Goal: Task Accomplishment & Management: Complete application form

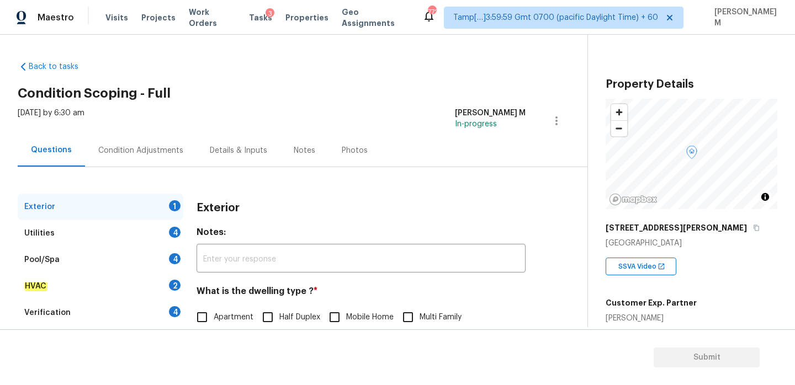
click at [128, 144] on div "Condition Adjustments" at bounding box center [140, 150] width 111 height 33
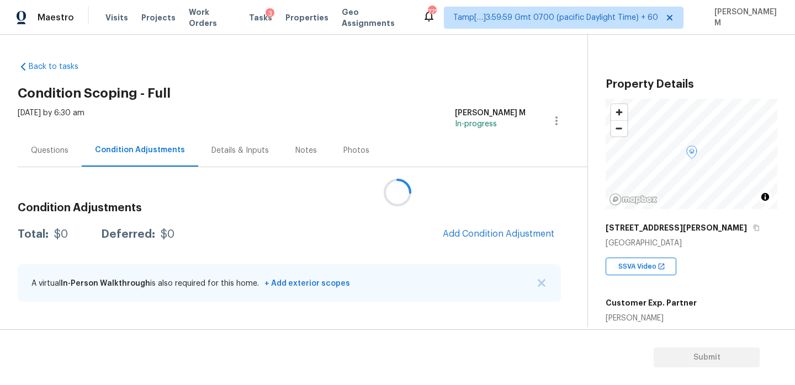
click at [496, 235] on div at bounding box center [397, 192] width 795 height 385
click at [485, 231] on div at bounding box center [397, 192] width 795 height 385
click at [485, 231] on span "Add Condition Adjustment" at bounding box center [498, 234] width 111 height 10
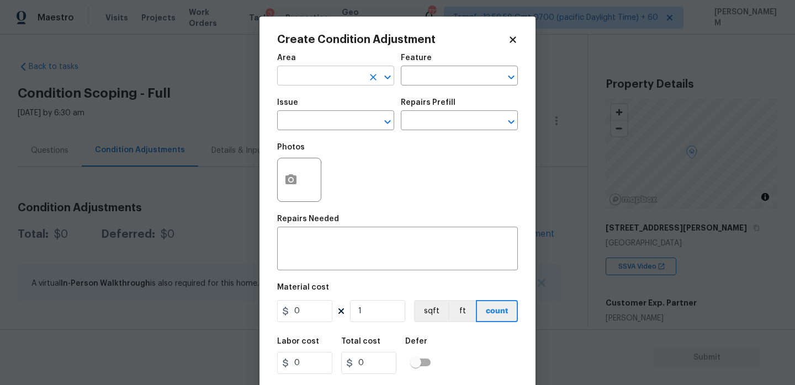
click at [317, 83] on input "text" at bounding box center [320, 76] width 86 height 17
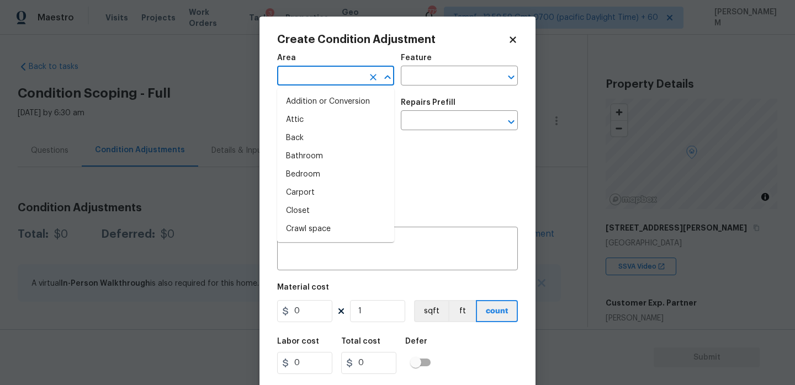
type input "p"
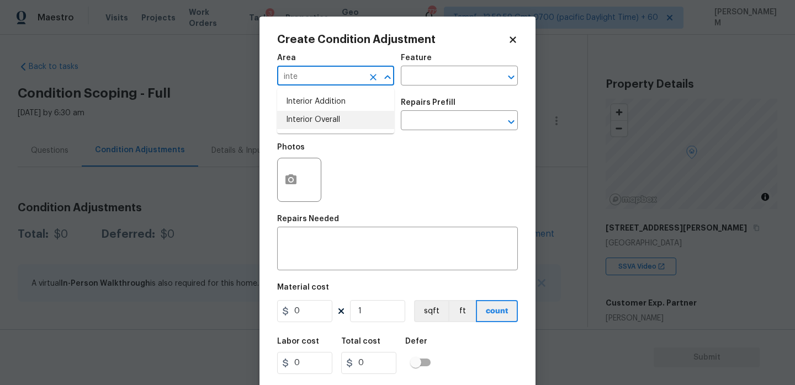
click at [333, 119] on li "Interior Overall" at bounding box center [335, 120] width 117 height 18
type input "Interior Overall"
click at [455, 76] on input "text" at bounding box center [444, 76] width 86 height 17
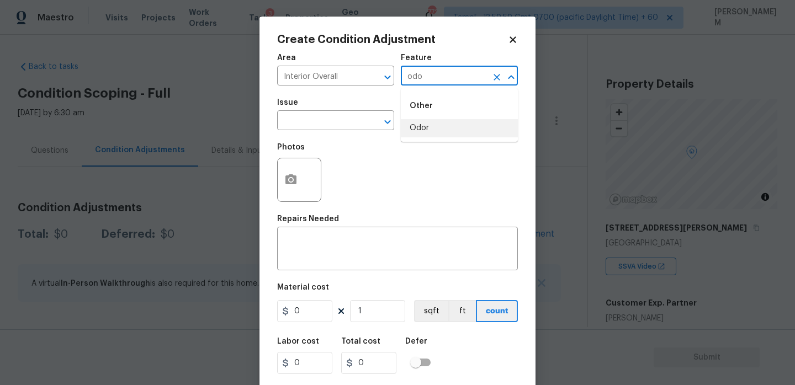
click at [464, 131] on li "Odor" at bounding box center [459, 128] width 117 height 18
type input "Odor"
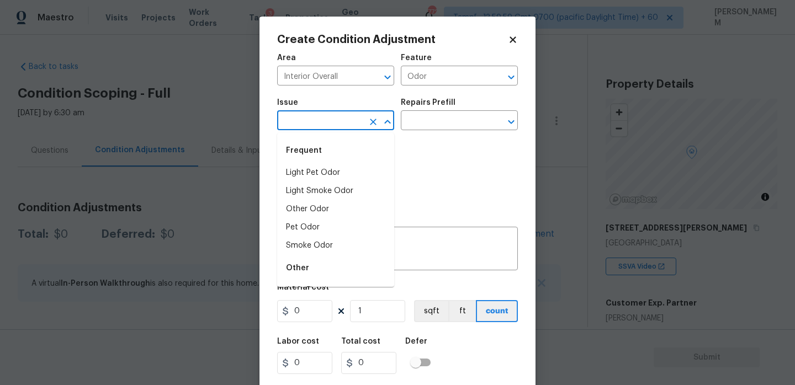
click at [350, 121] on input "text" at bounding box center [320, 121] width 86 height 17
click at [343, 178] on li "Light Pet Odor" at bounding box center [335, 173] width 117 height 18
type input "Light Pet Odor"
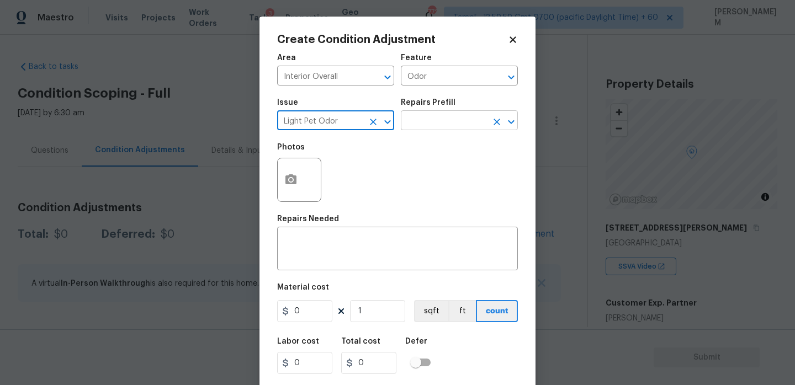
click at [429, 119] on input "text" at bounding box center [444, 121] width 86 height 17
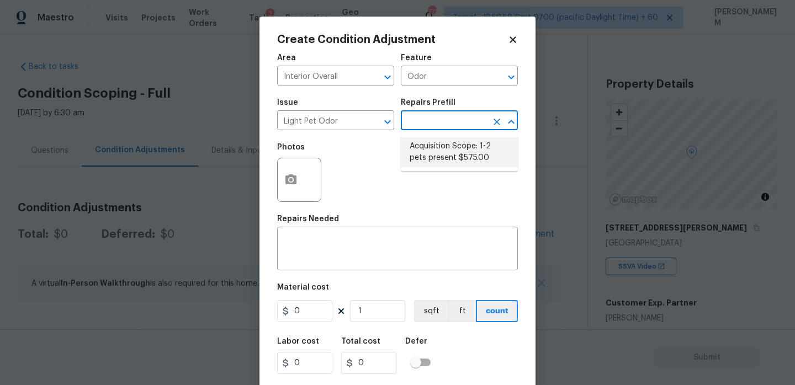
click at [449, 147] on li "Acquisition Scope: 1-2 pets present $575.00" at bounding box center [459, 152] width 117 height 30
type textarea "Acquisition Scope: 1-2 pets present"
type input "575"
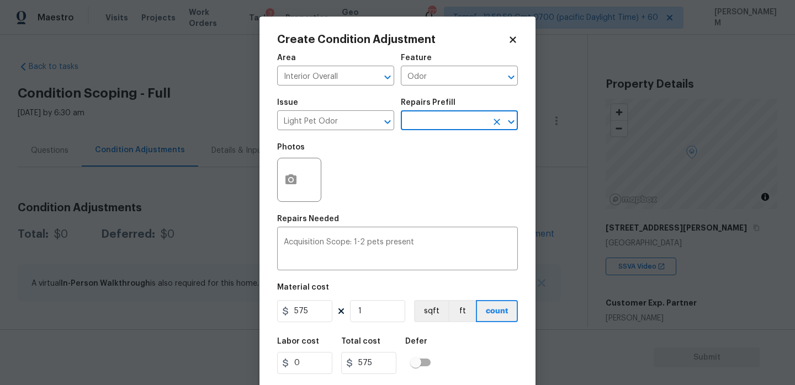
scroll to position [27, 0]
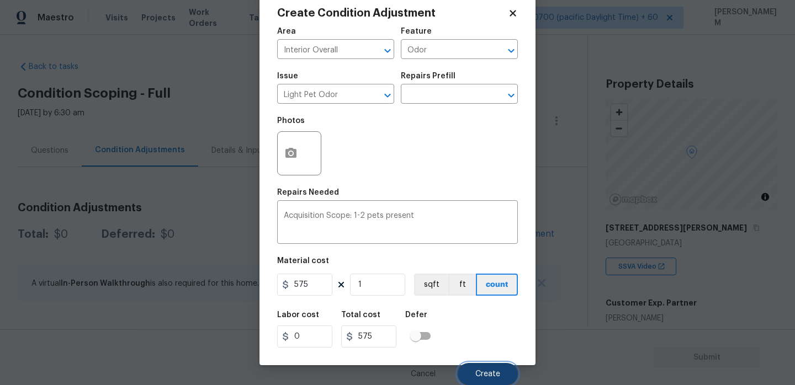
click at [492, 374] on span "Create" at bounding box center [487, 374] width 25 height 8
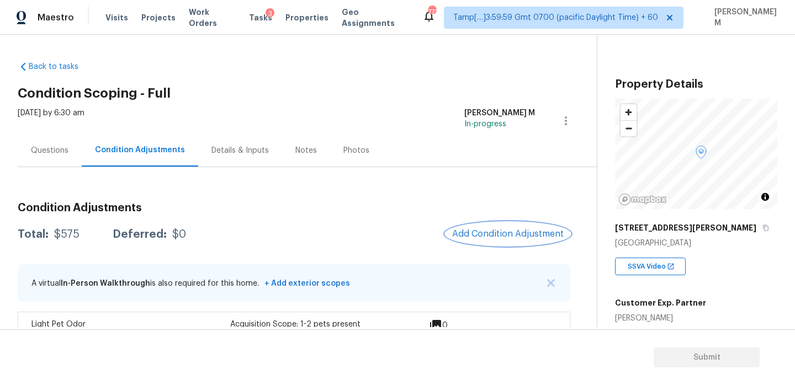
scroll to position [29, 0]
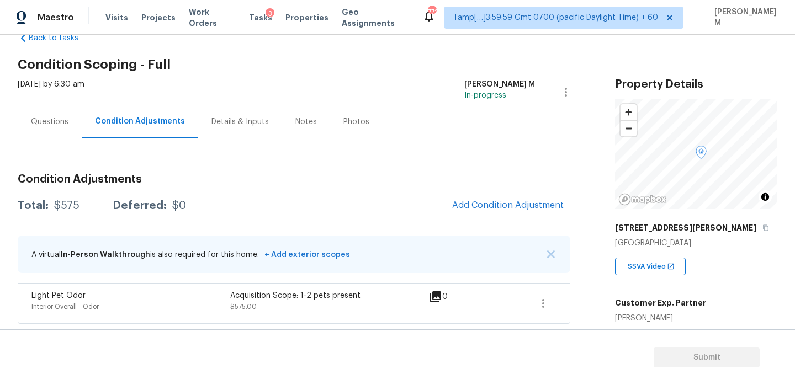
click at [47, 121] on div "Questions" at bounding box center [50, 121] width 38 height 11
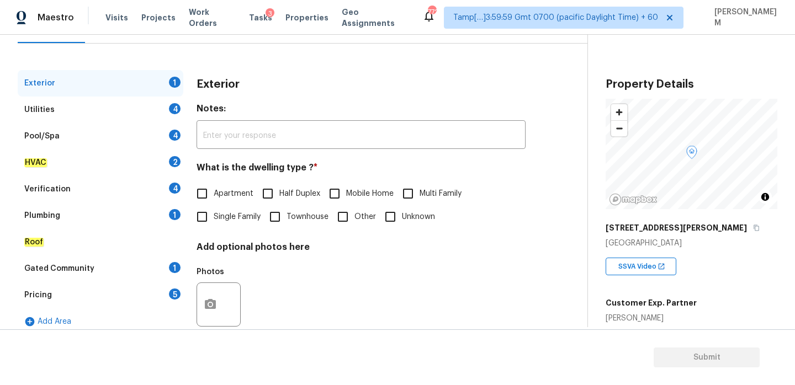
scroll to position [146, 0]
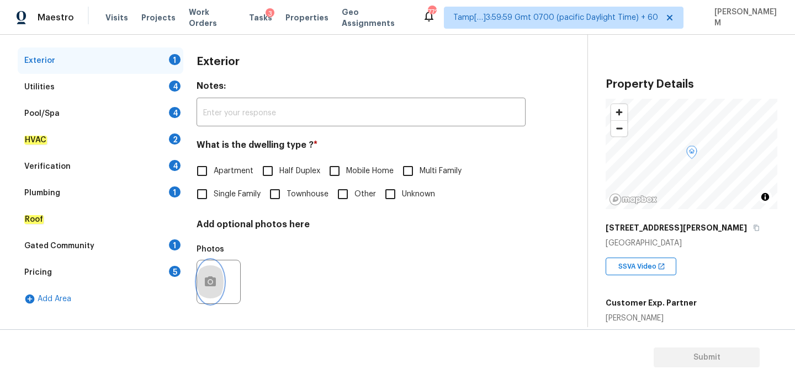
click at [213, 283] on icon "button" at bounding box center [210, 282] width 11 height 10
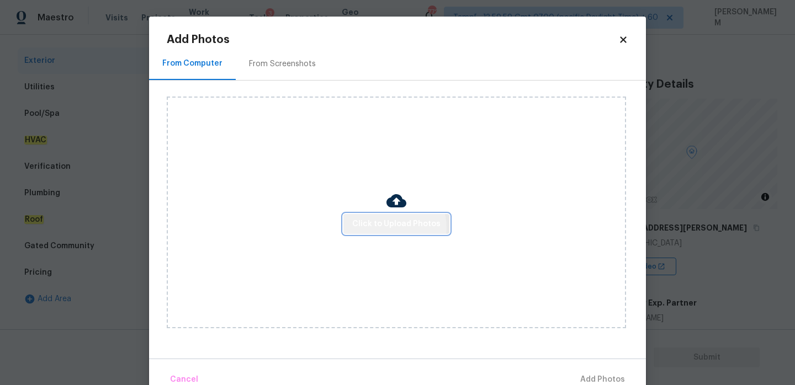
click at [390, 227] on span "Click to Upload Photos" at bounding box center [396, 224] width 88 height 14
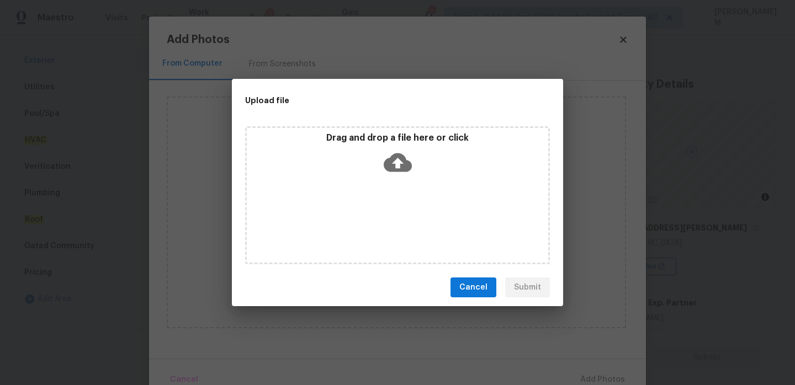
click at [397, 151] on icon at bounding box center [398, 162] width 28 height 28
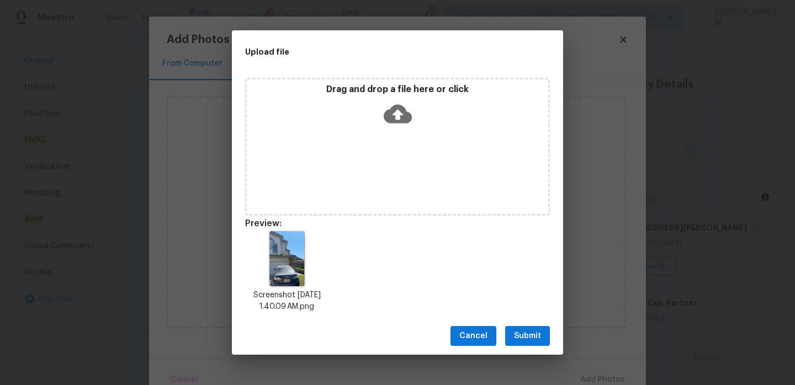
click at [533, 336] on span "Submit" at bounding box center [527, 337] width 27 height 14
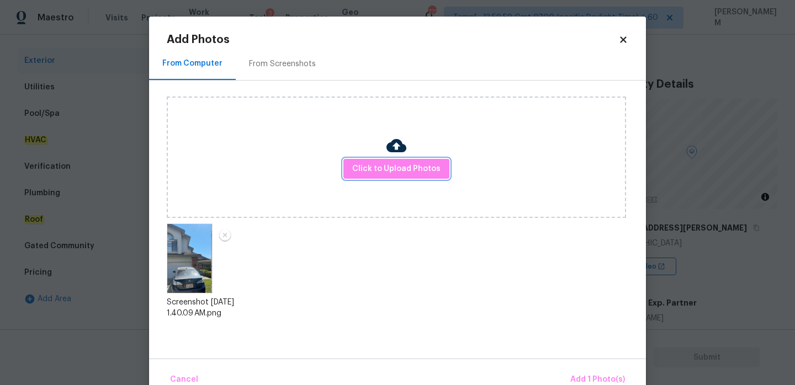
scroll to position [23, 0]
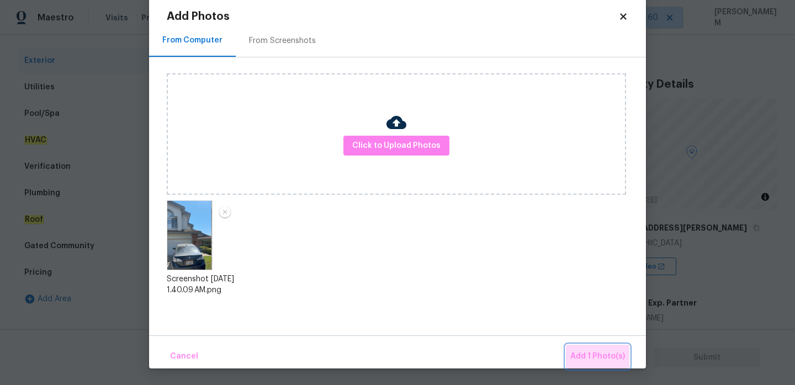
click at [613, 363] on button "Add 1 Photo(s)" at bounding box center [597, 357] width 63 height 24
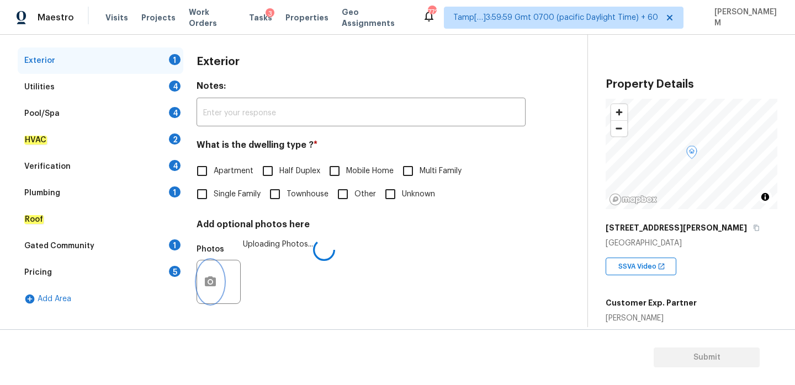
scroll to position [0, 0]
click at [205, 199] on input "Single Family" at bounding box center [201, 194] width 23 height 23
checkbox input "true"
click at [97, 88] on div "Utilities 4" at bounding box center [101, 87] width 166 height 26
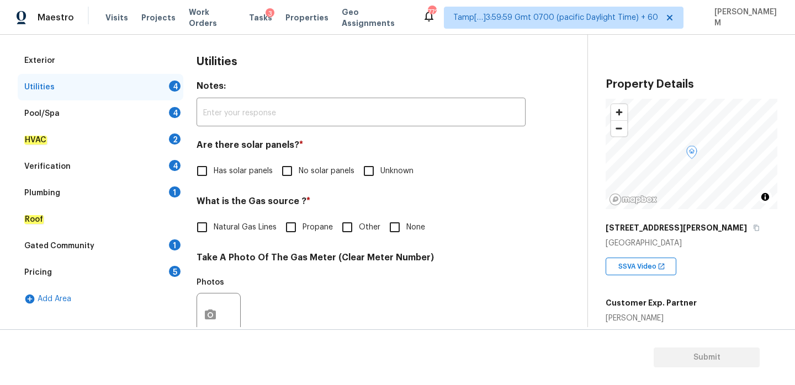
scroll to position [167, 0]
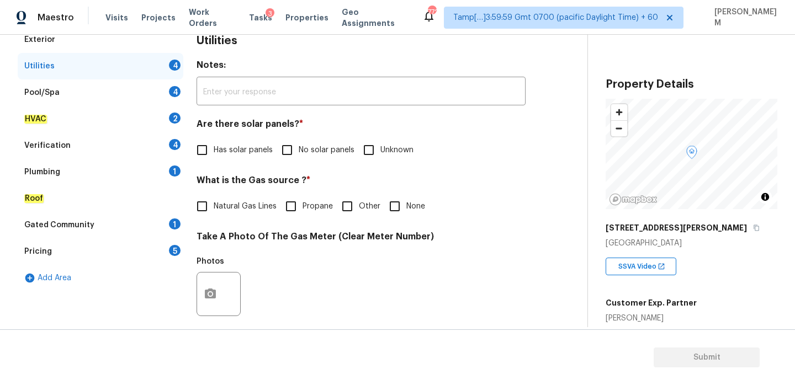
click at [281, 155] on input "No solar panels" at bounding box center [286, 150] width 23 height 23
checkbox input "true"
click at [196, 203] on input "Natural Gas Lines" at bounding box center [201, 206] width 23 height 23
checkbox input "true"
click at [206, 290] on icon "button" at bounding box center [210, 294] width 11 height 10
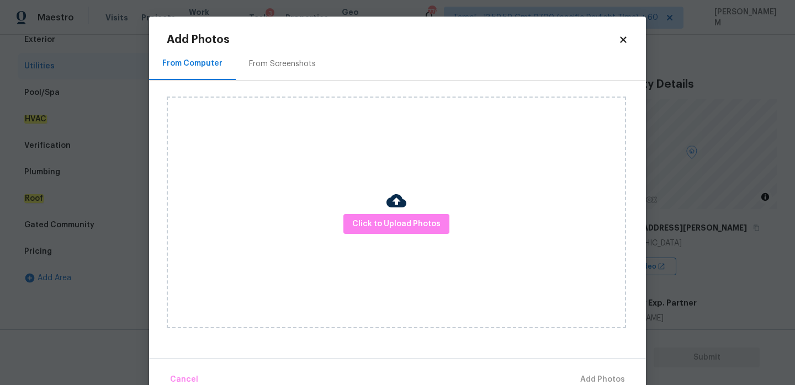
click at [383, 236] on div "Click to Upload Photos" at bounding box center [396, 213] width 459 height 232
click at [383, 225] on span "Click to Upload Photos" at bounding box center [396, 224] width 88 height 14
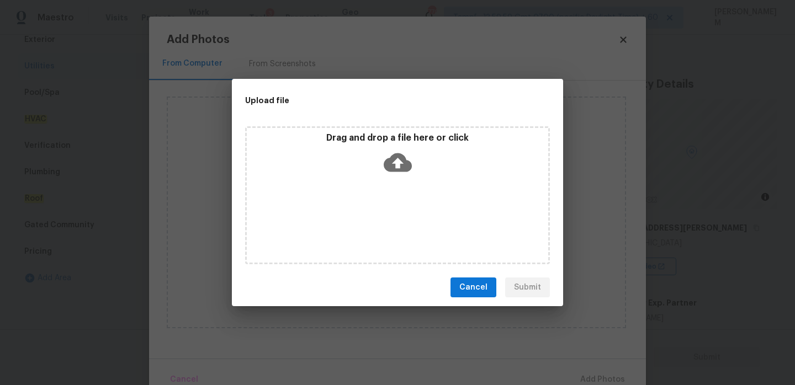
click at [380, 161] on div "Drag and drop a file here or click" at bounding box center [397, 155] width 301 height 47
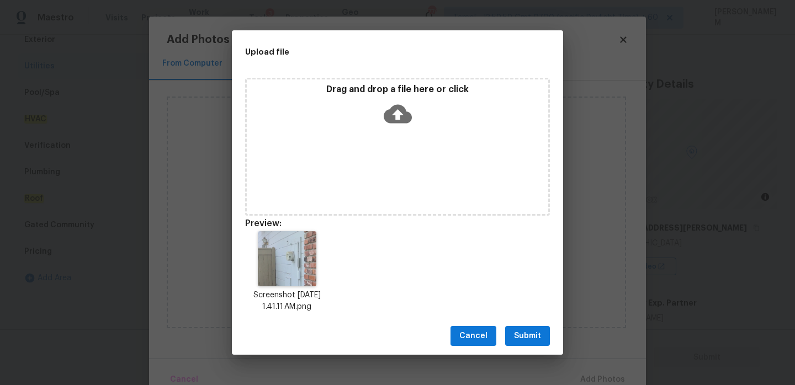
click at [477, 338] on span "Cancel" at bounding box center [473, 337] width 28 height 14
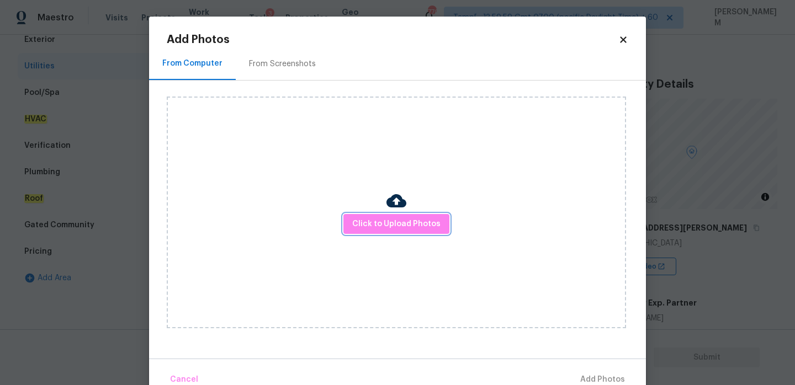
scroll to position [23, 0]
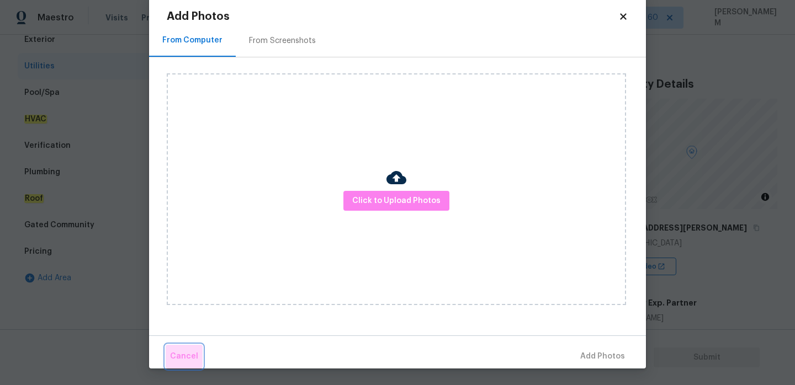
click at [191, 359] on span "Cancel" at bounding box center [184, 357] width 28 height 14
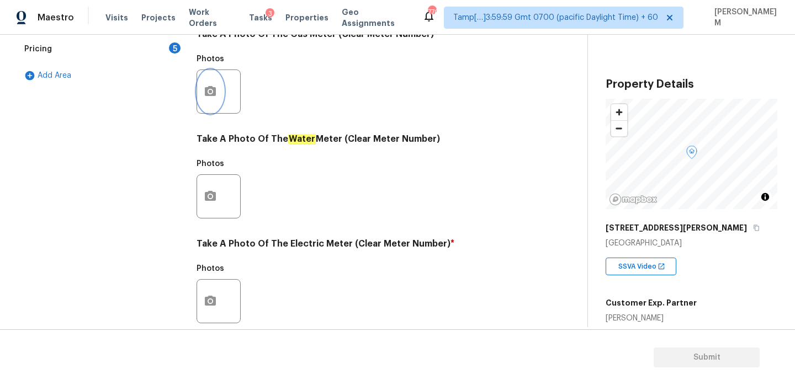
scroll to position [389, 0]
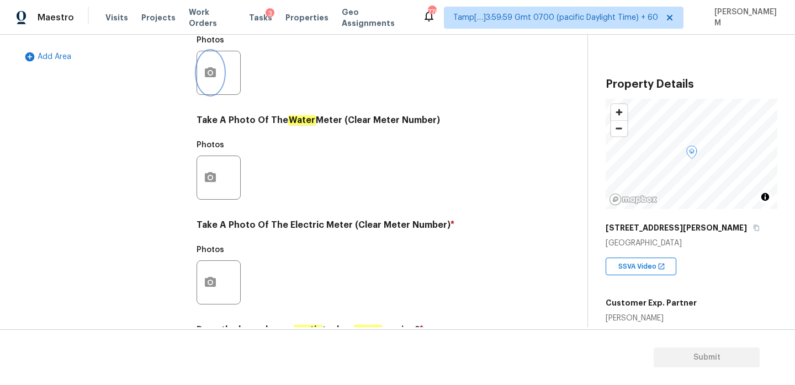
click at [212, 74] on icon "button" at bounding box center [210, 72] width 13 height 13
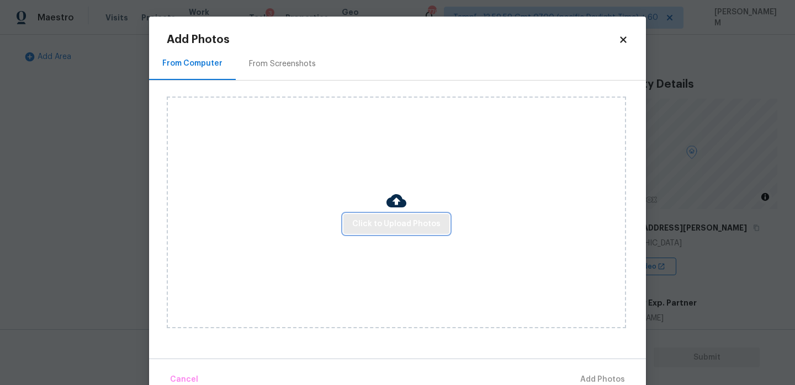
click at [364, 224] on span "Click to Upload Photos" at bounding box center [396, 224] width 88 height 14
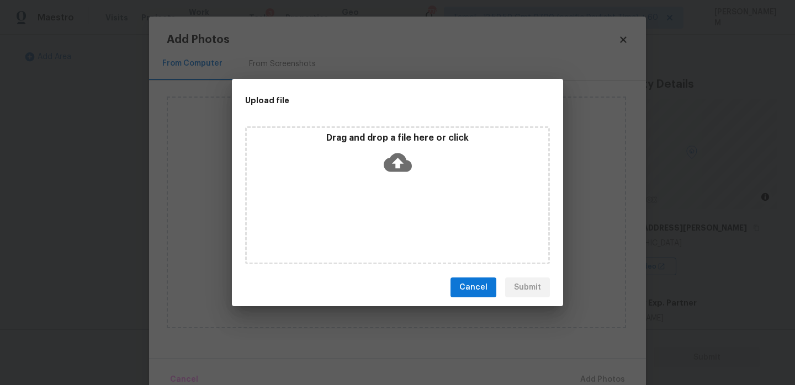
click at [385, 156] on icon at bounding box center [398, 162] width 28 height 28
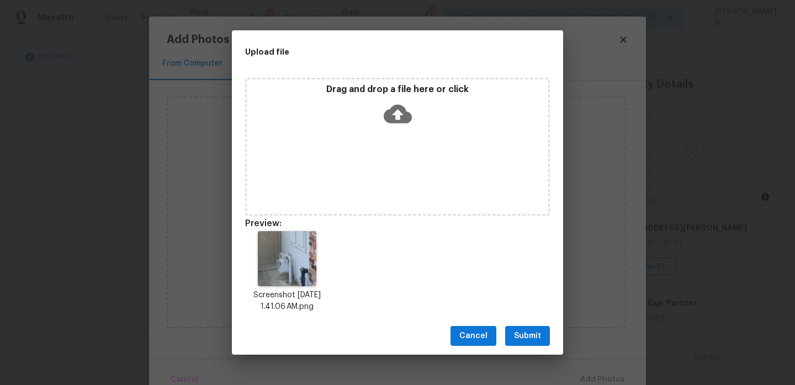
click at [539, 328] on button "Submit" at bounding box center [527, 336] width 45 height 20
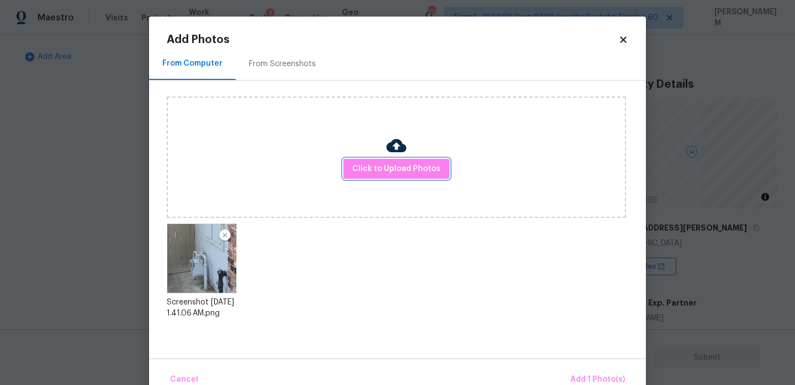
scroll to position [23, 0]
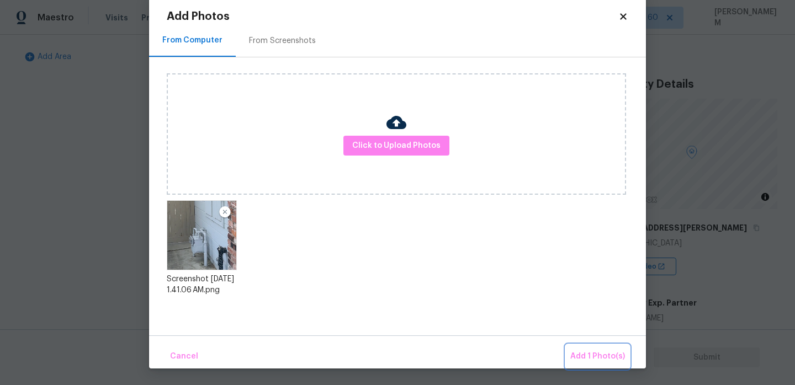
click at [609, 354] on span "Add 1 Photo(s)" at bounding box center [597, 357] width 55 height 14
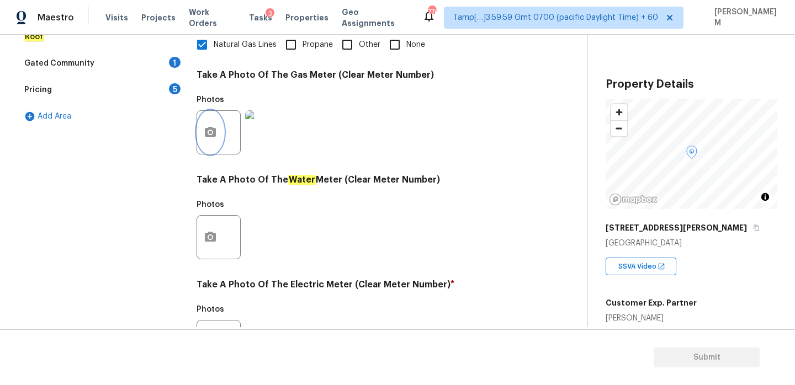
scroll to position [375, 0]
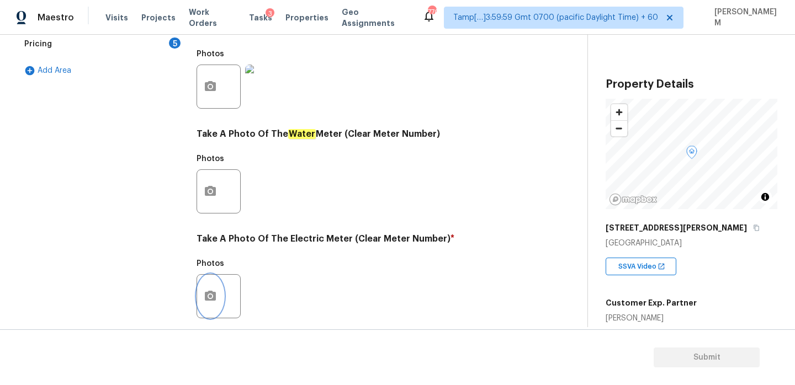
click at [214, 298] on icon "button" at bounding box center [210, 296] width 11 height 10
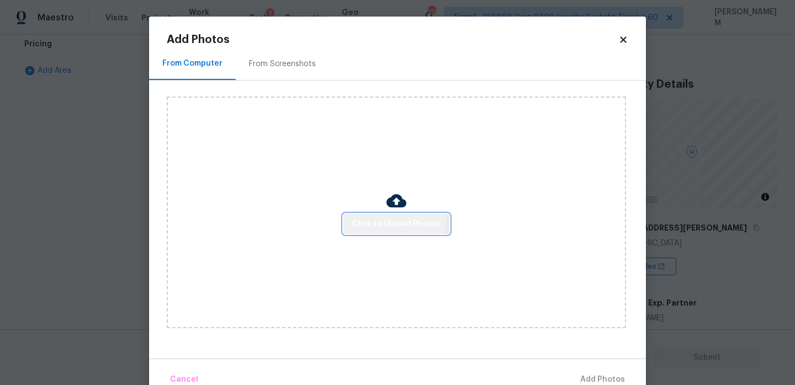
click at [389, 221] on span "Click to Upload Photos" at bounding box center [396, 224] width 88 height 14
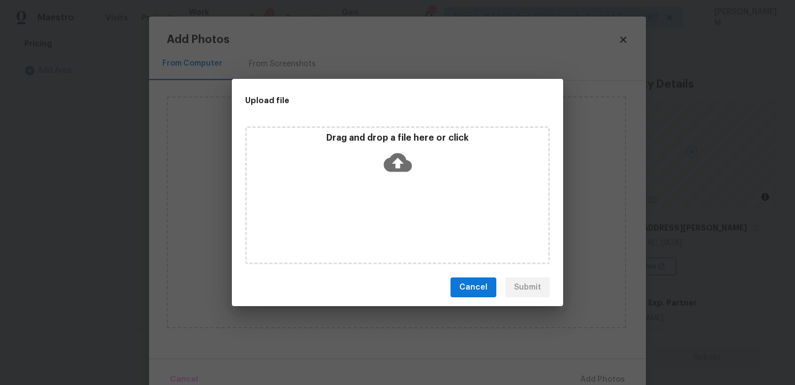
click at [401, 168] on icon at bounding box center [398, 162] width 28 height 19
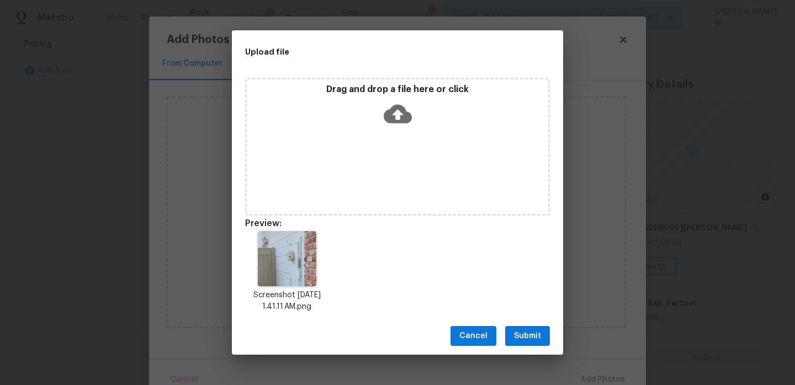
click at [540, 331] on span "Submit" at bounding box center [527, 337] width 27 height 14
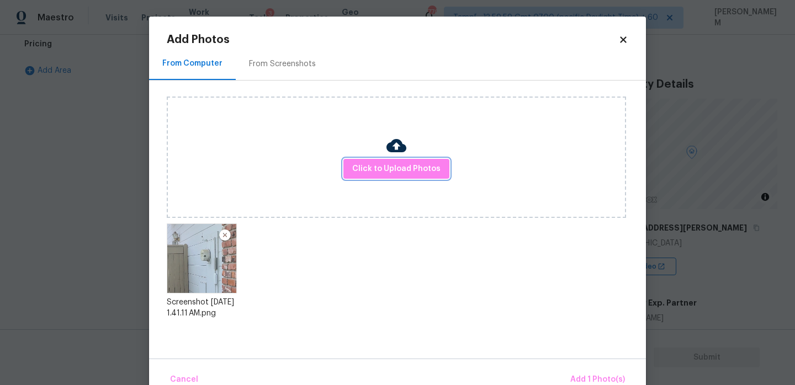
scroll to position [23, 0]
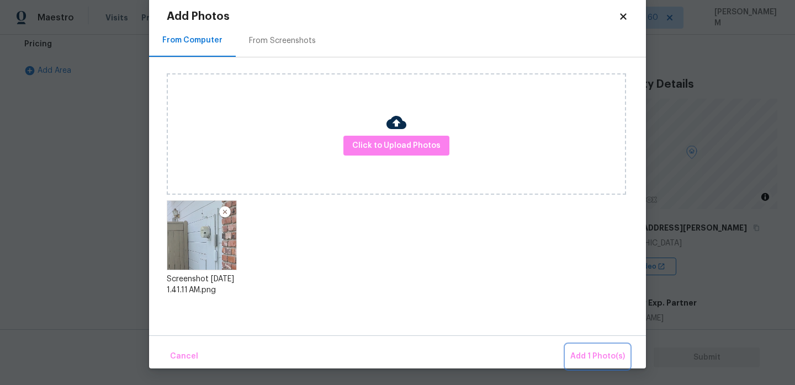
click at [586, 364] on button "Add 1 Photo(s)" at bounding box center [597, 357] width 63 height 24
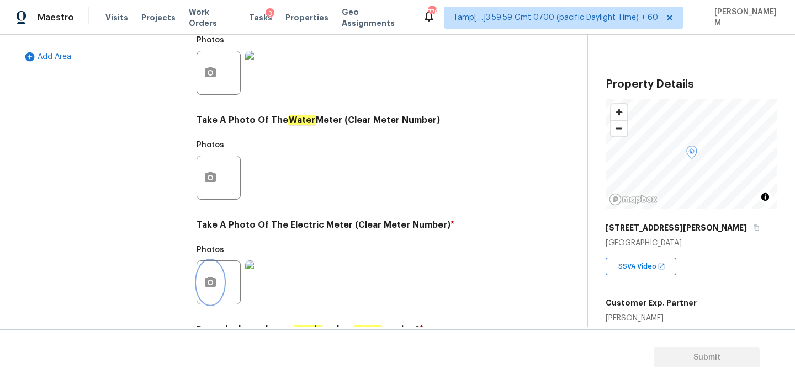
scroll to position [445, 0]
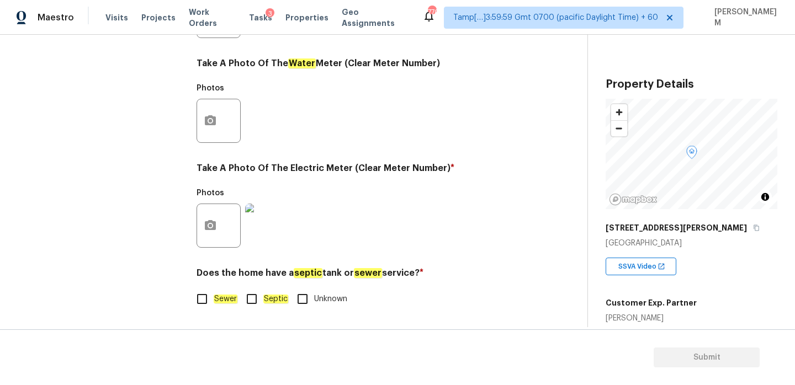
click at [208, 300] on input "Sewer" at bounding box center [201, 299] width 23 height 23
checkbox input "true"
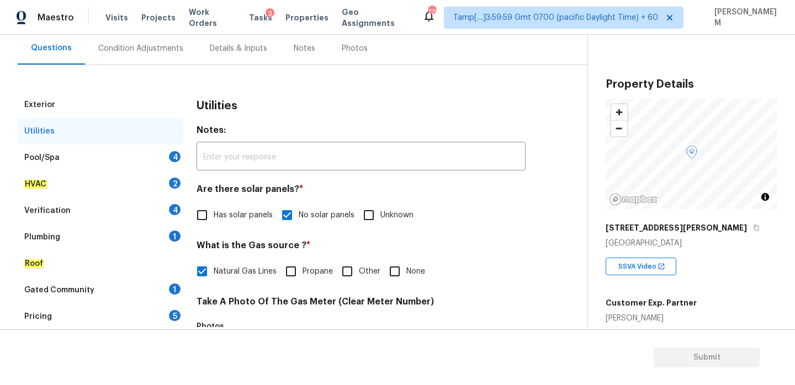
scroll to position [42, 0]
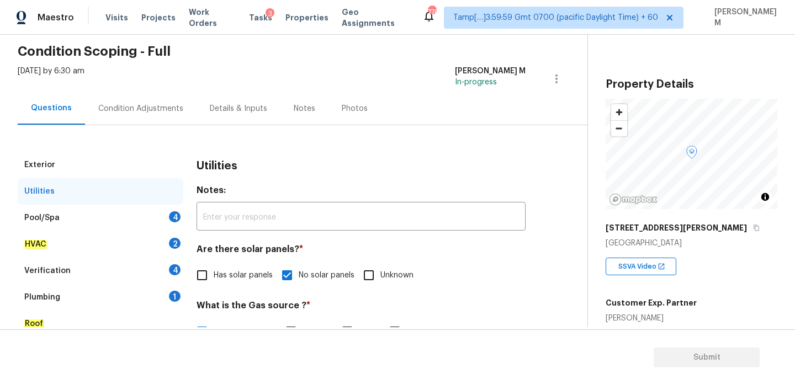
click at [100, 214] on div "Pool/Spa 4" at bounding box center [101, 218] width 166 height 26
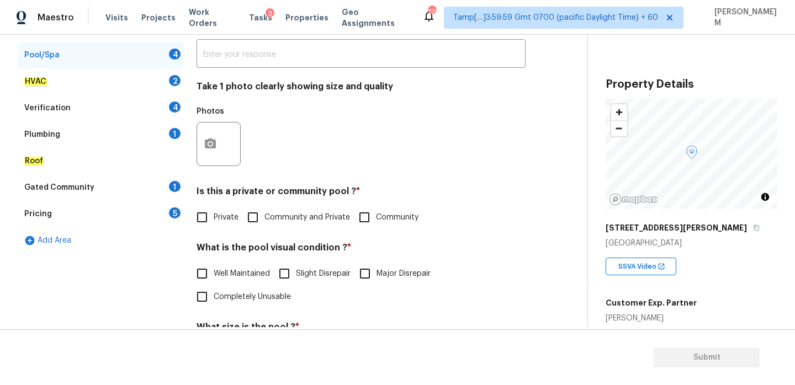
scroll to position [205, 0]
click at [208, 219] on input "Private" at bounding box center [201, 216] width 23 height 23
checkbox input "true"
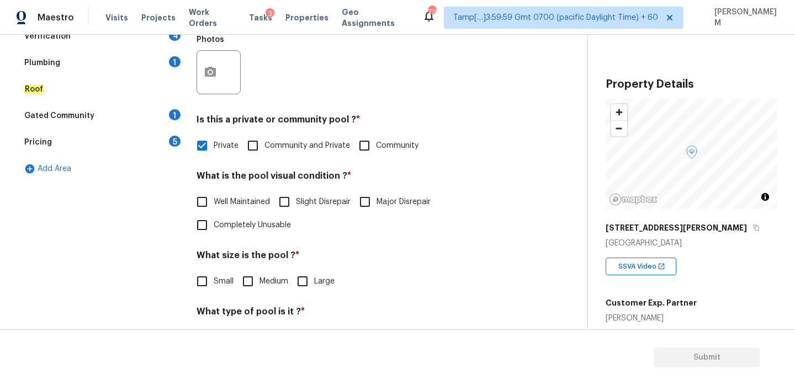
scroll to position [286, 0]
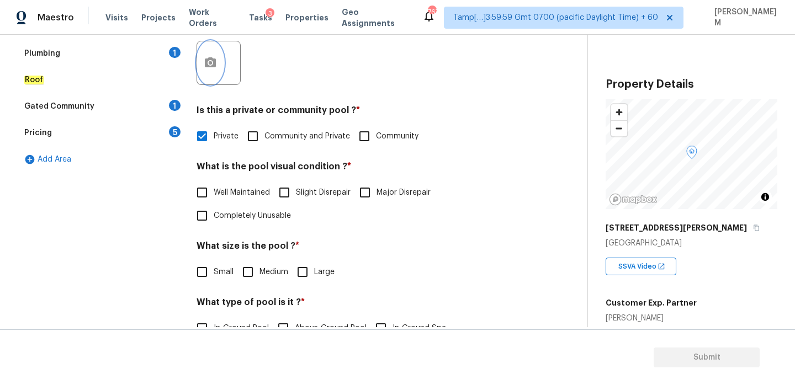
click at [216, 66] on icon "button" at bounding box center [210, 62] width 13 height 13
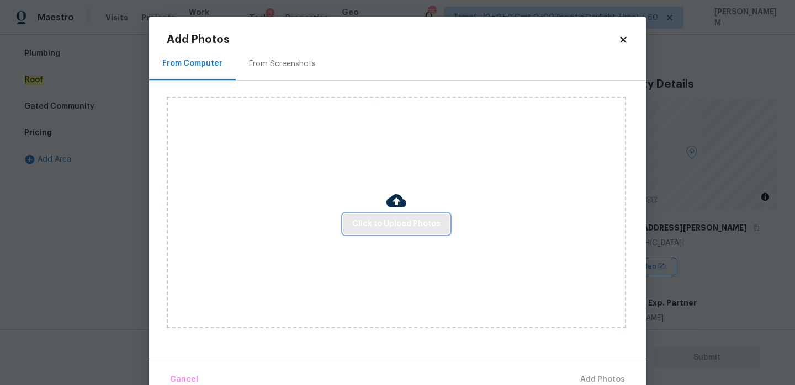
click at [369, 222] on span "Click to Upload Photos" at bounding box center [396, 224] width 88 height 14
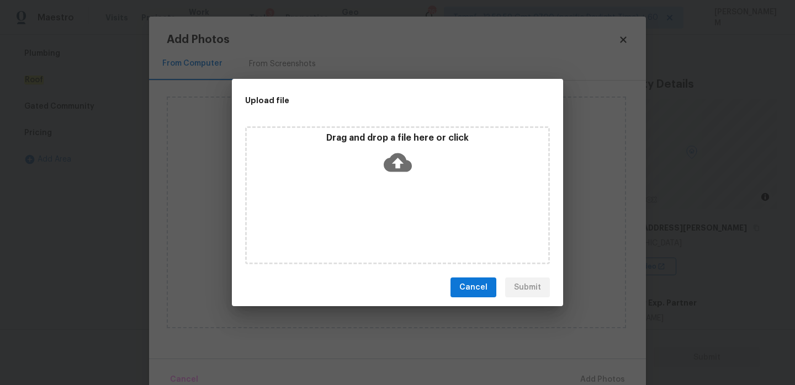
click at [403, 159] on icon at bounding box center [398, 162] width 28 height 19
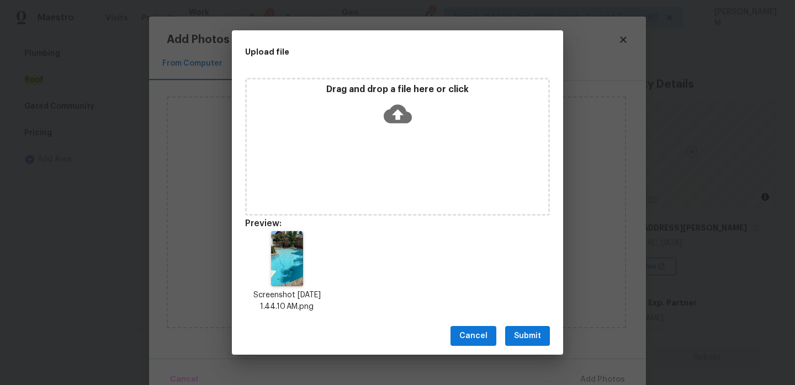
scroll to position [9, 0]
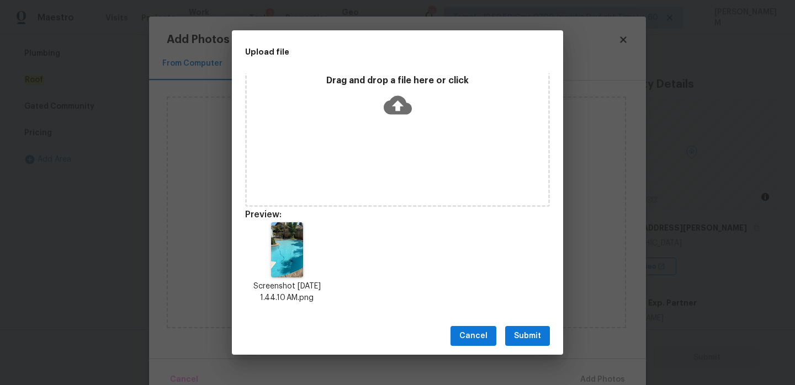
click at [539, 335] on span "Submit" at bounding box center [527, 337] width 27 height 14
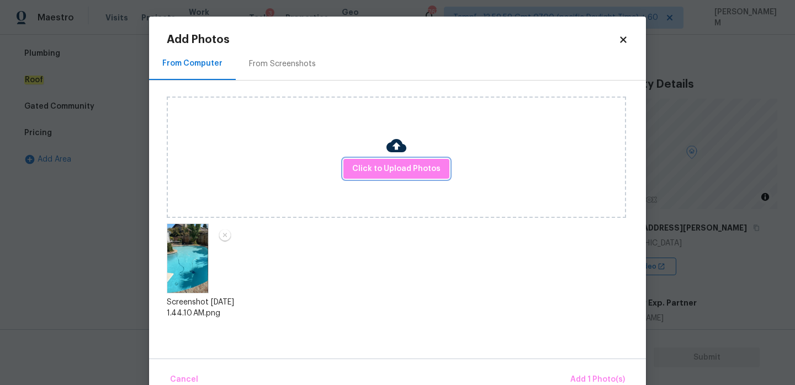
scroll to position [23, 0]
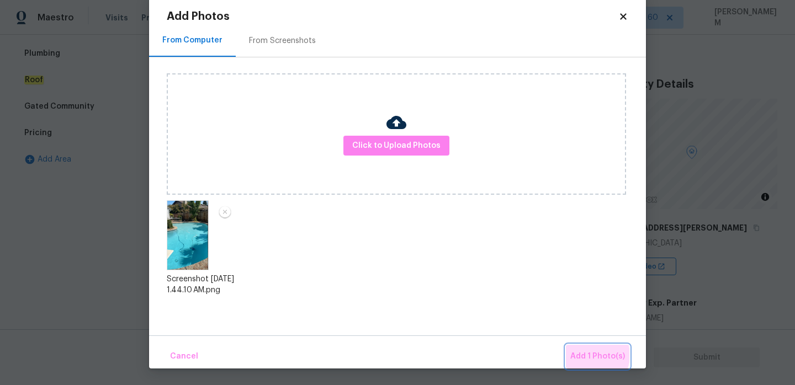
click at [590, 355] on span "Add 1 Photo(s)" at bounding box center [597, 357] width 55 height 14
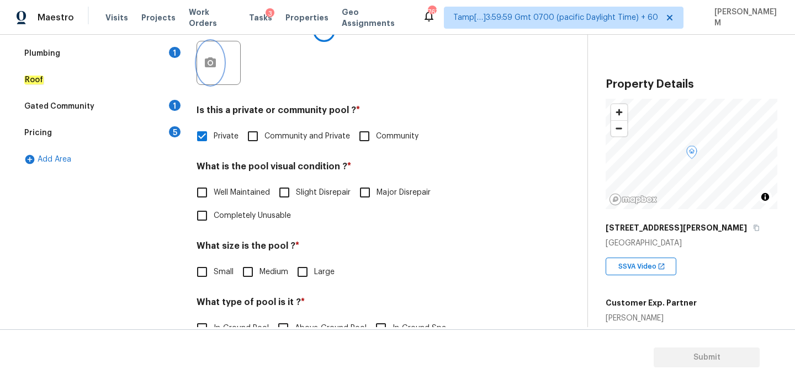
scroll to position [0, 0]
click at [283, 197] on input "Slight Disrepair" at bounding box center [284, 192] width 23 height 23
checkbox input "true"
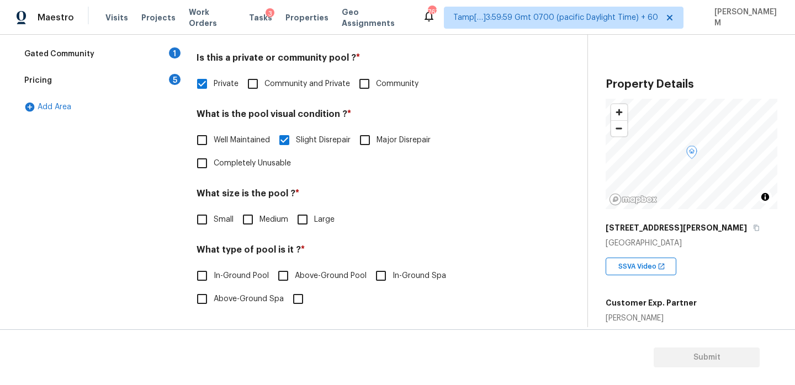
click at [251, 220] on input "Medium" at bounding box center [247, 219] width 23 height 23
checkbox input "true"
click at [211, 279] on input "In-Ground Pool" at bounding box center [201, 275] width 23 height 23
checkbox input "true"
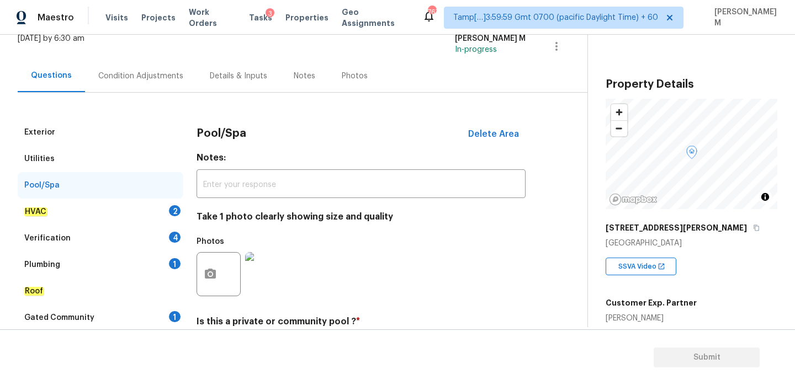
scroll to position [93, 0]
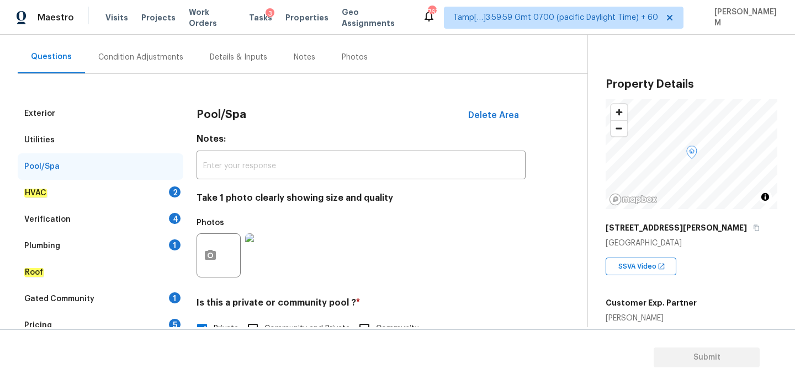
click at [68, 187] on div "HVAC 2" at bounding box center [101, 193] width 166 height 26
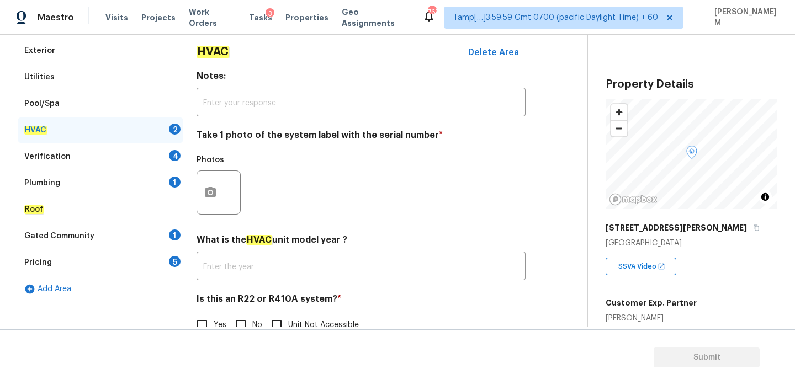
scroll to position [183, 0]
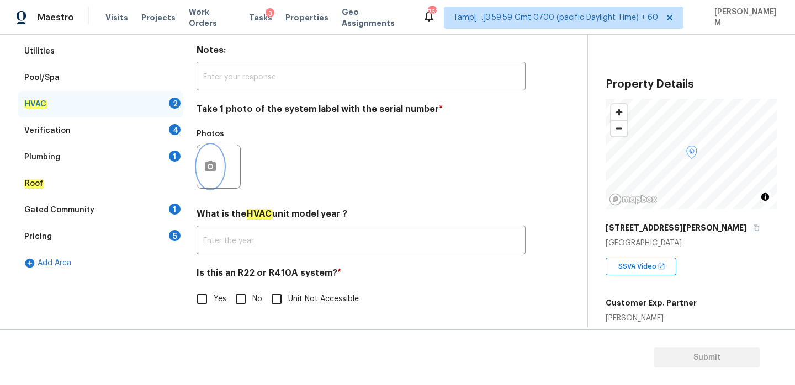
click at [220, 161] on button "button" at bounding box center [210, 166] width 26 height 43
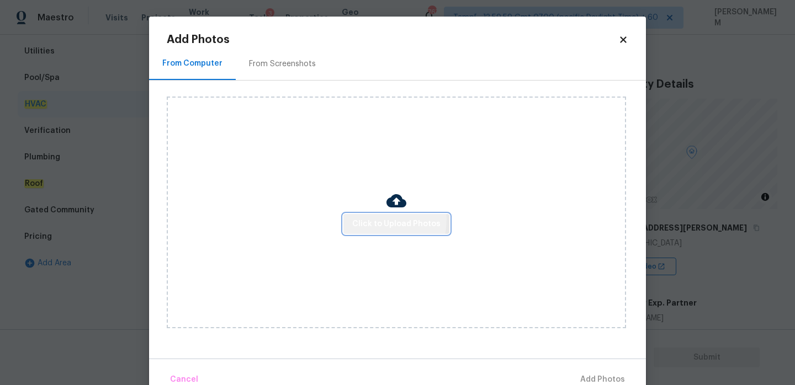
click at [366, 219] on span "Click to Upload Photos" at bounding box center [396, 224] width 88 height 14
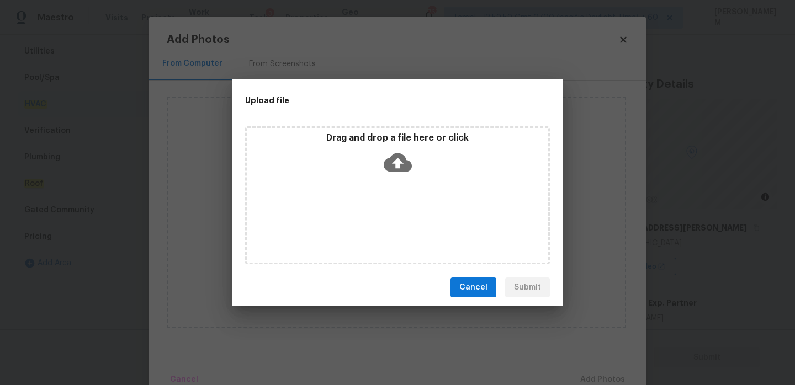
click at [402, 160] on icon at bounding box center [398, 162] width 28 height 19
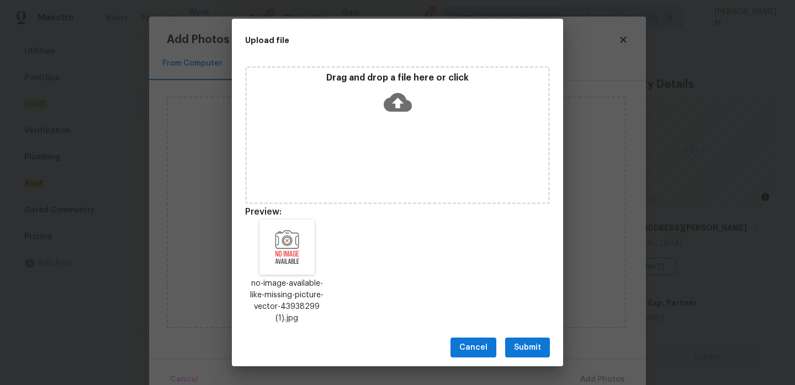
click at [527, 338] on button "Submit" at bounding box center [527, 348] width 45 height 20
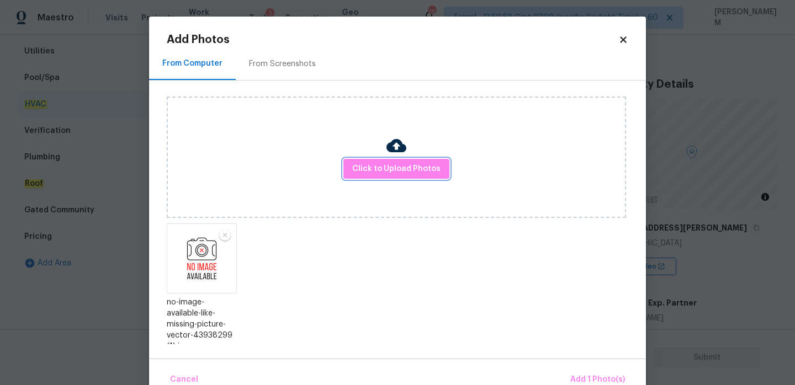
scroll to position [7, 0]
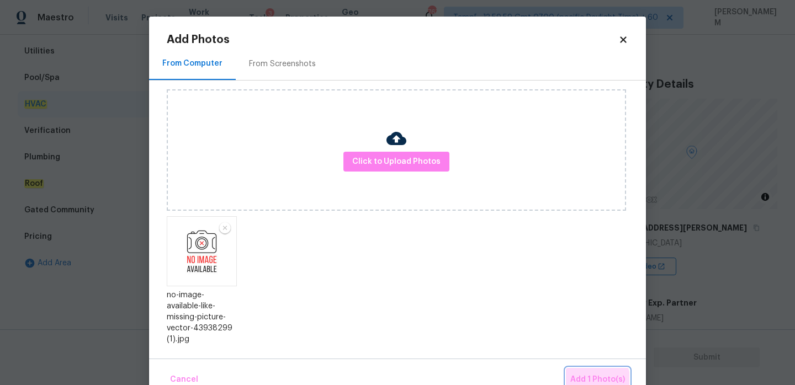
click at [598, 381] on span "Add 1 Photo(s)" at bounding box center [597, 380] width 55 height 14
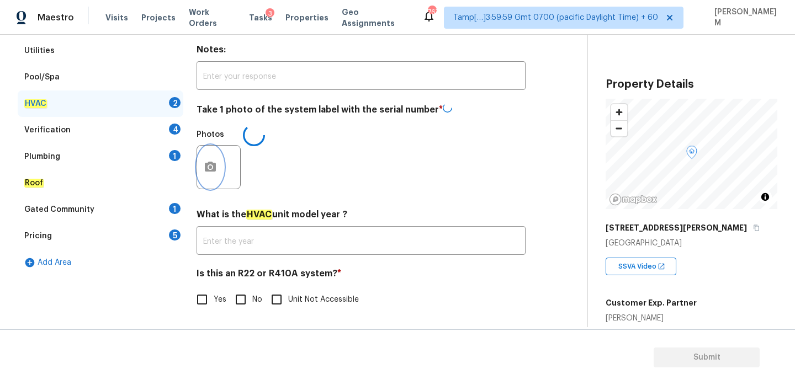
scroll to position [183, 0]
click at [199, 301] on input "Yes" at bounding box center [201, 299] width 23 height 23
checkbox input "true"
click at [81, 133] on div "Verification 4" at bounding box center [101, 131] width 166 height 26
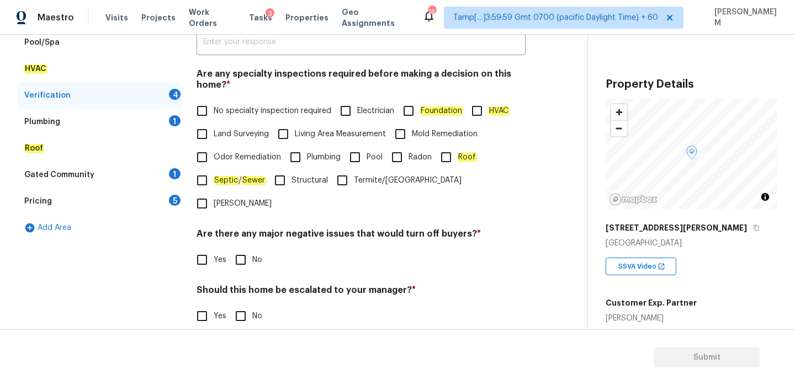
scroll to position [209, 0]
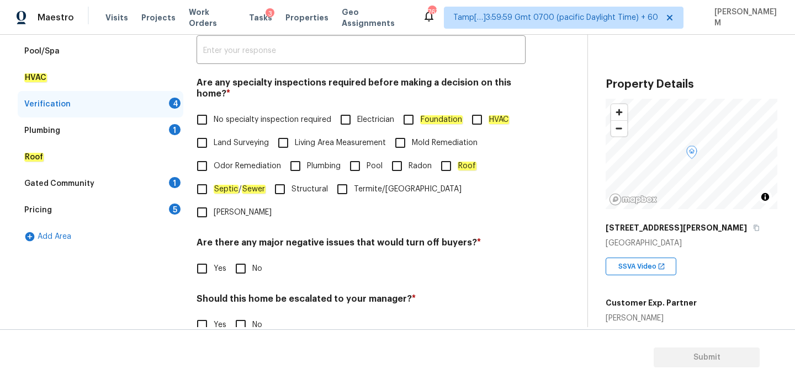
click at [196, 123] on input "No specialty inspection required" at bounding box center [201, 119] width 23 height 23
checkbox input "true"
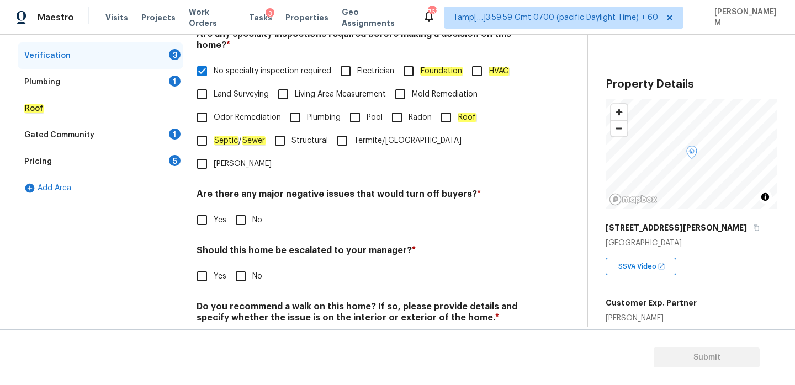
scroll to position [279, 0]
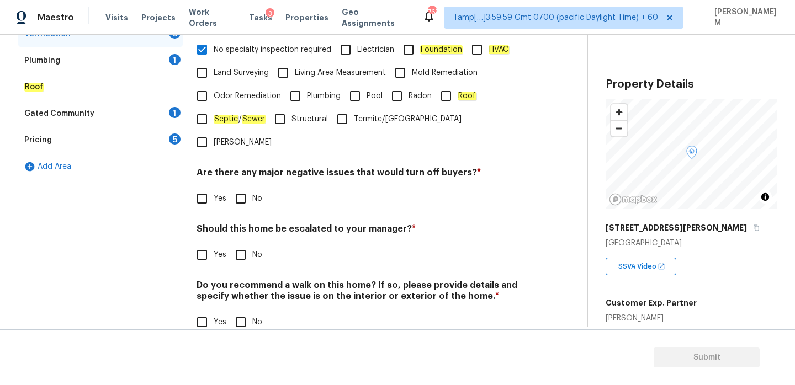
click at [237, 187] on input "No" at bounding box center [240, 198] width 23 height 23
checkbox input "true"
click at [239, 243] on input "No" at bounding box center [240, 254] width 23 height 23
checkbox input "true"
click at [230, 311] on input "No" at bounding box center [240, 322] width 23 height 23
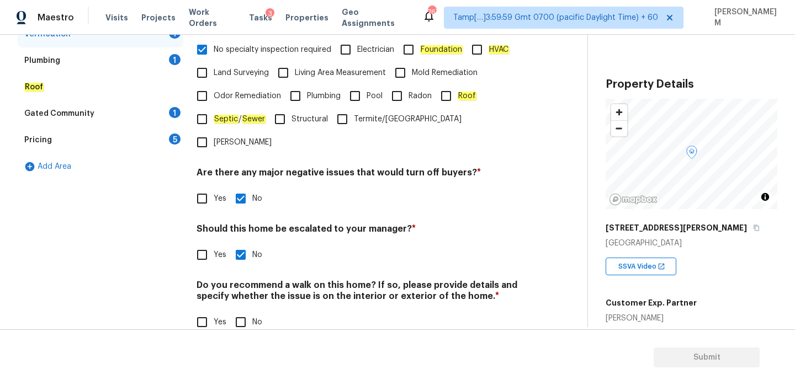
checkbox input "true"
click at [119, 116] on div "Gated Community 1" at bounding box center [101, 113] width 166 height 26
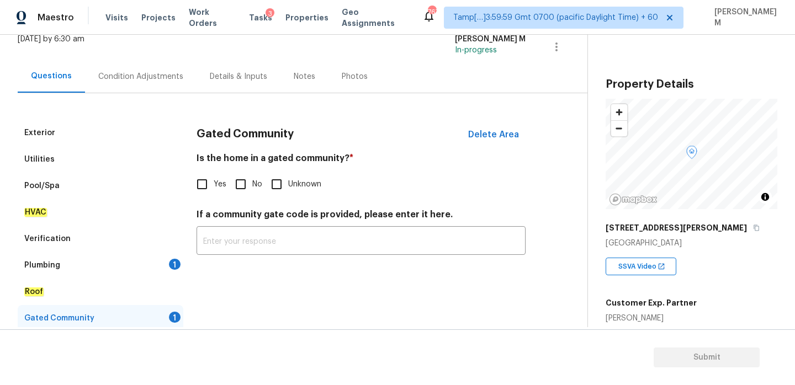
scroll to position [63, 0]
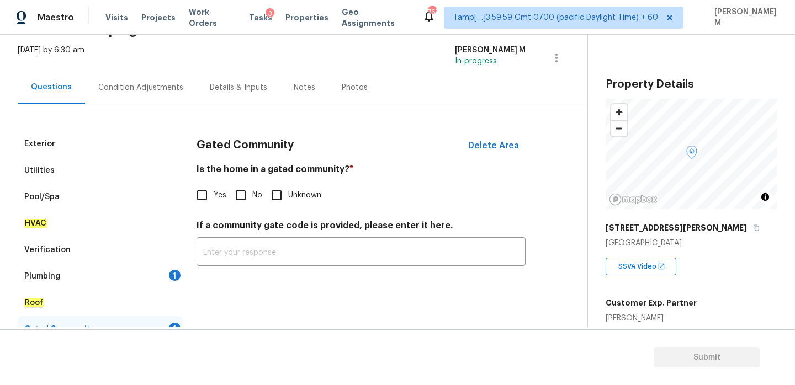
click at [133, 274] on div "Plumbing 1" at bounding box center [101, 276] width 166 height 26
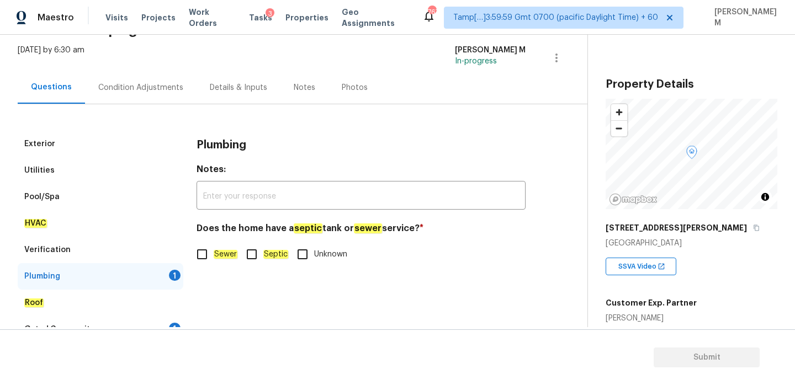
click at [198, 256] on input "Sewer" at bounding box center [201, 254] width 23 height 23
checkbox input "true"
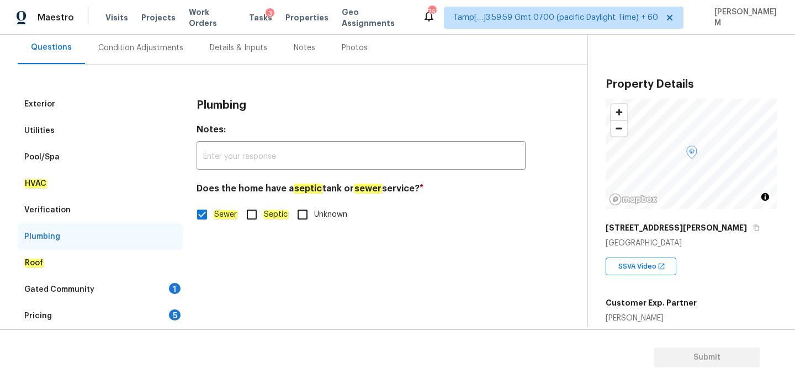
scroll to position [135, 0]
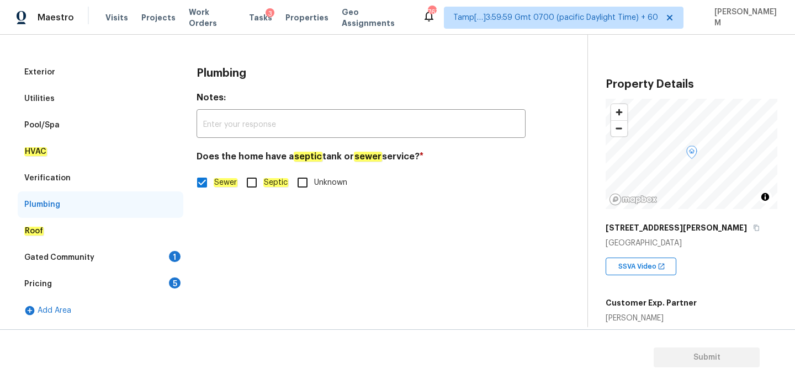
click at [129, 264] on div "Gated Community 1" at bounding box center [101, 258] width 166 height 26
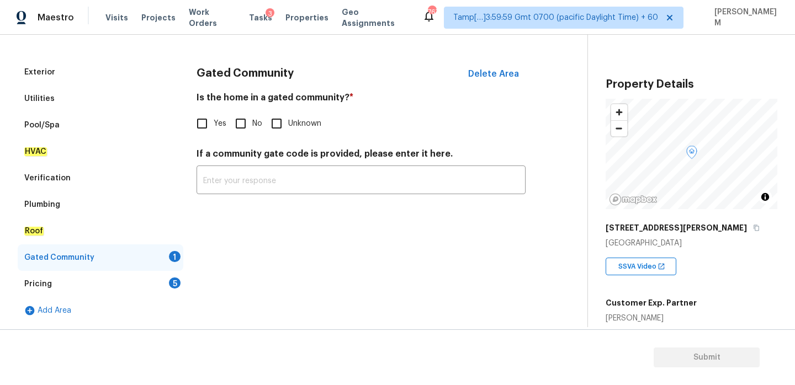
click at [243, 121] on input "No" at bounding box center [240, 123] width 23 height 23
checkbox input "true"
click at [142, 273] on div "Pricing 5" at bounding box center [101, 284] width 166 height 26
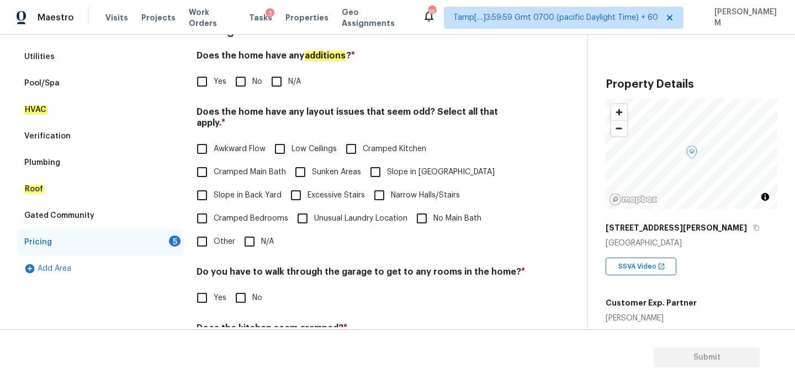
scroll to position [193, 0]
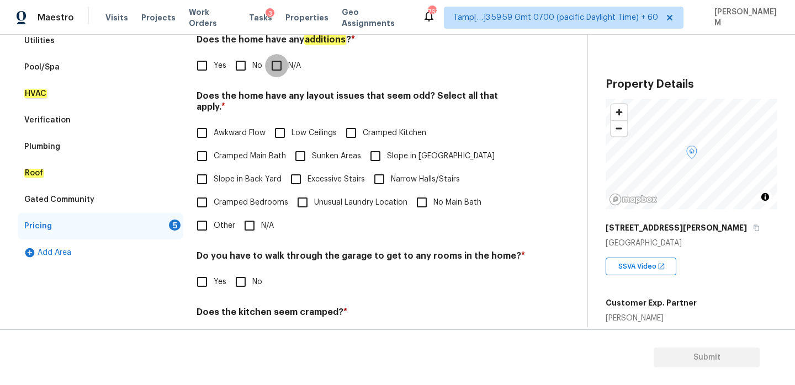
click at [273, 61] on input "N/A" at bounding box center [276, 65] width 23 height 23
checkbox input "true"
click at [374, 145] on input "Slope in [GEOGRAPHIC_DATA]" at bounding box center [375, 156] width 23 height 23
checkbox input "true"
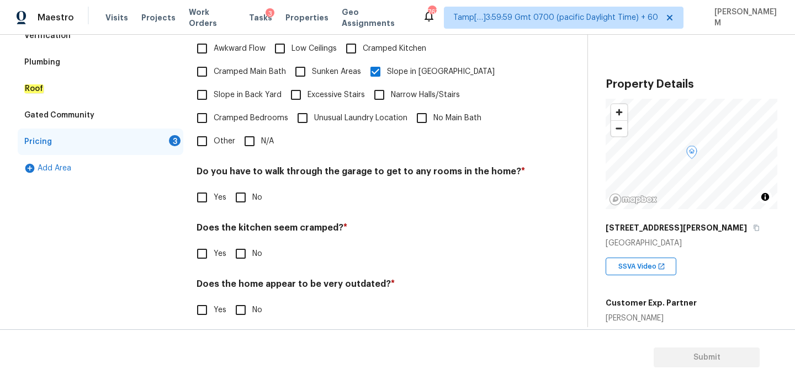
click at [248, 186] on input "No" at bounding box center [240, 197] width 23 height 23
checkbox input "true"
click at [239, 242] on input "No" at bounding box center [240, 253] width 23 height 23
checkbox input "true"
click at [242, 299] on input "No" at bounding box center [240, 310] width 23 height 23
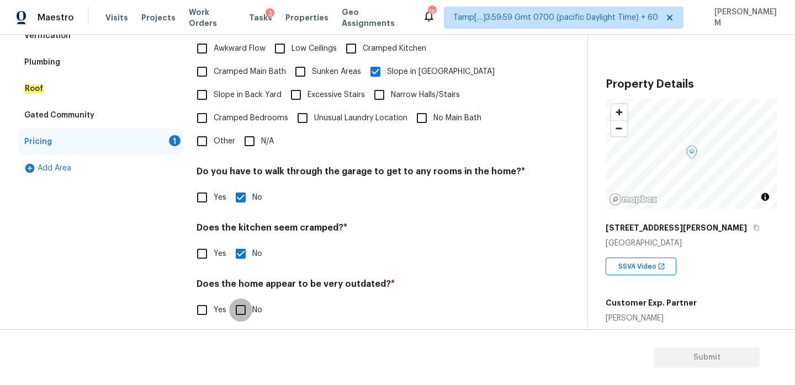
checkbox input "true"
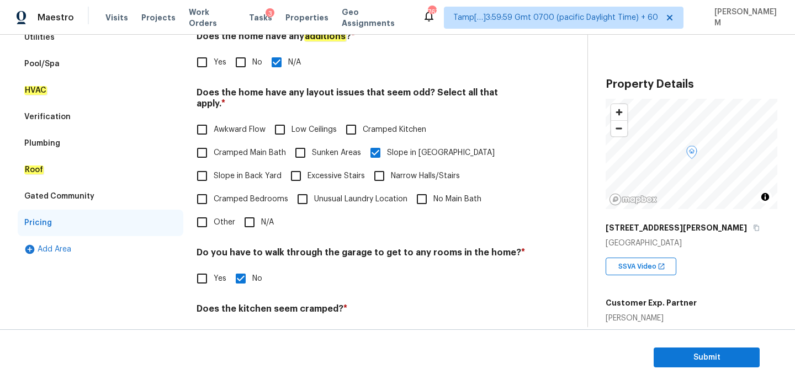
scroll to position [0, 0]
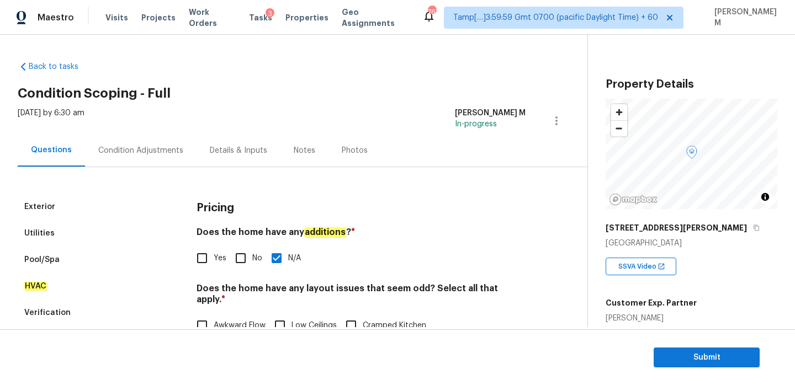
click at [65, 210] on div "Exterior" at bounding box center [101, 207] width 166 height 26
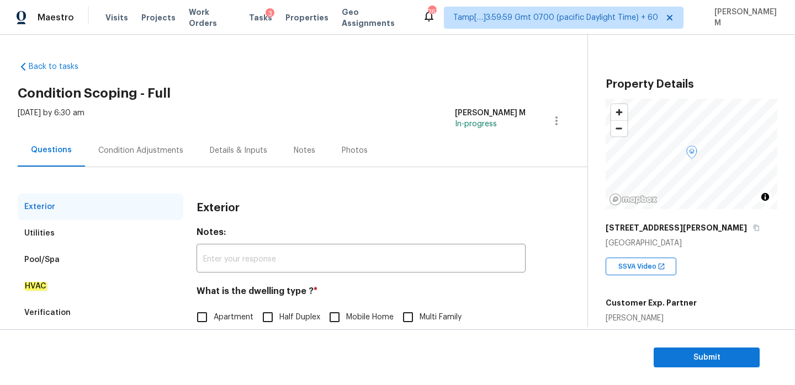
click at [102, 232] on div "Utilities" at bounding box center [101, 233] width 166 height 26
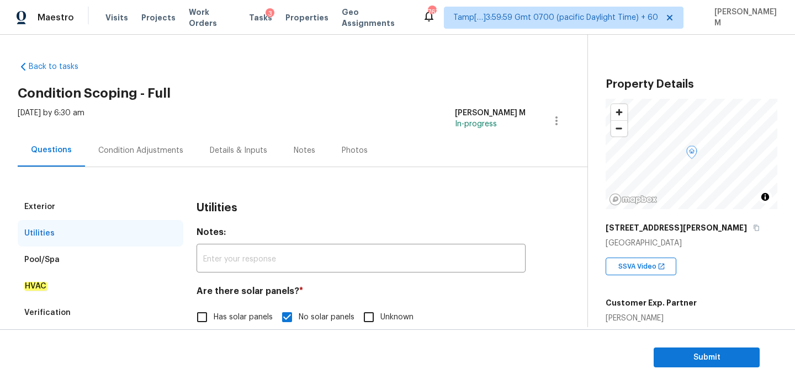
click at [98, 259] on div "Pool/Spa" at bounding box center [101, 260] width 166 height 26
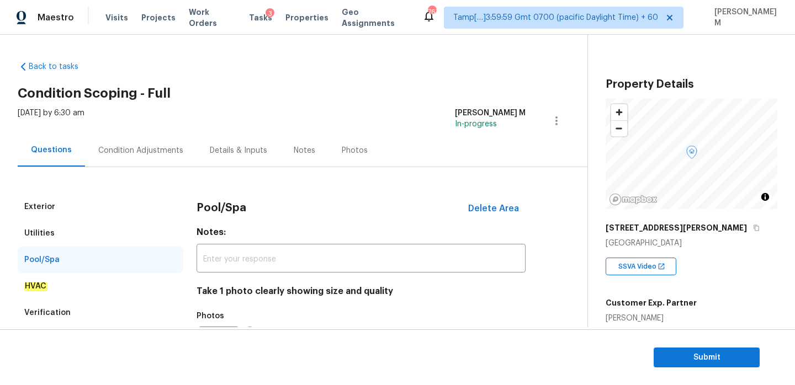
click at [116, 149] on div "Condition Adjustments" at bounding box center [140, 150] width 85 height 11
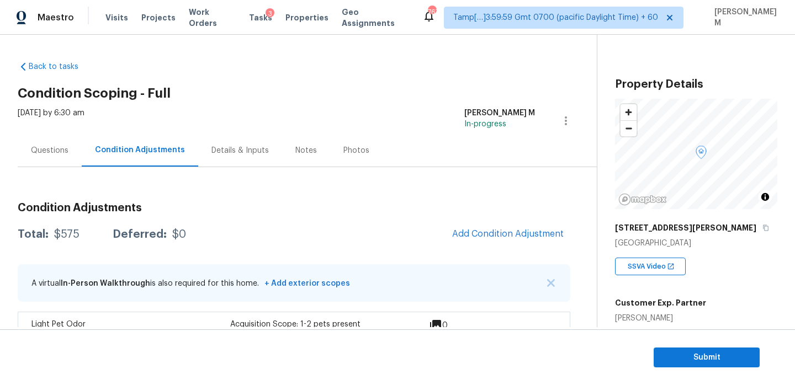
scroll to position [29, 0]
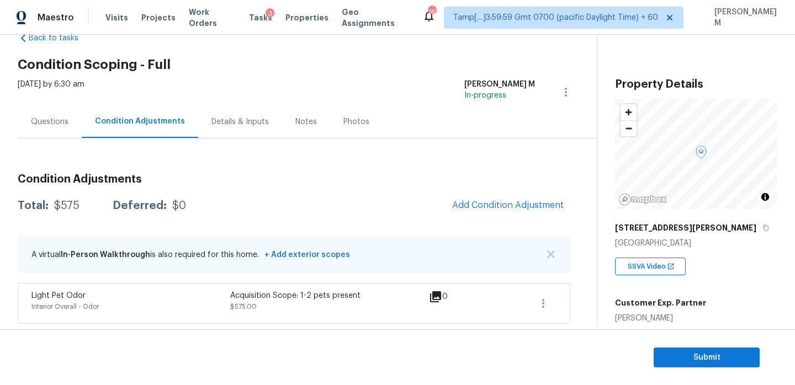
click at [56, 124] on div "Questions" at bounding box center [50, 121] width 38 height 11
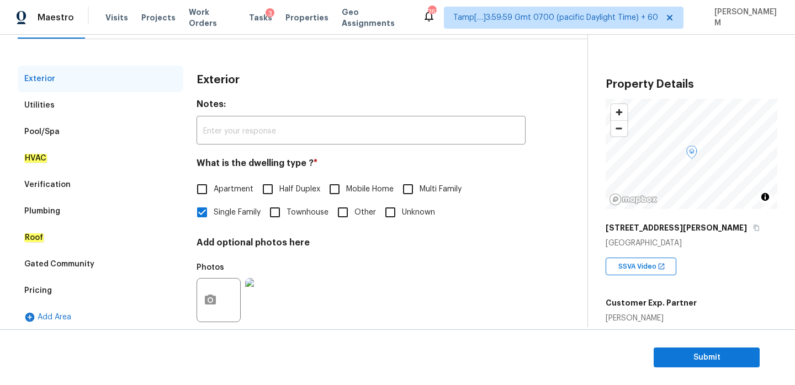
scroll to position [146, 0]
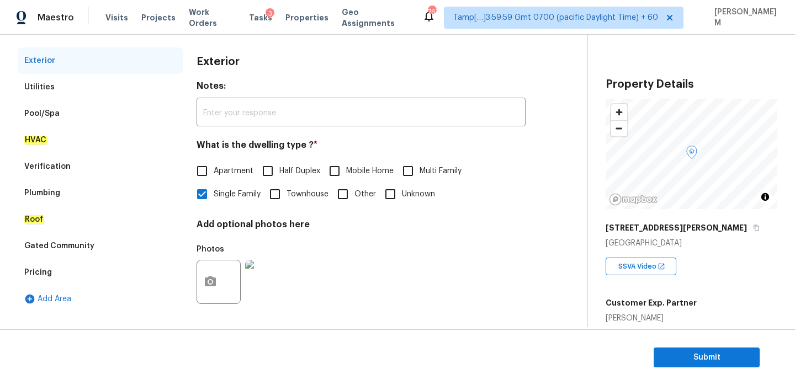
click at [66, 273] on div "Pricing" at bounding box center [101, 272] width 166 height 26
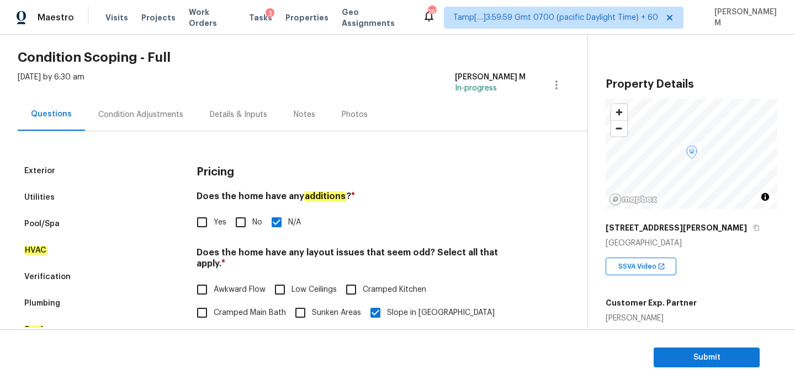
scroll to position [0, 0]
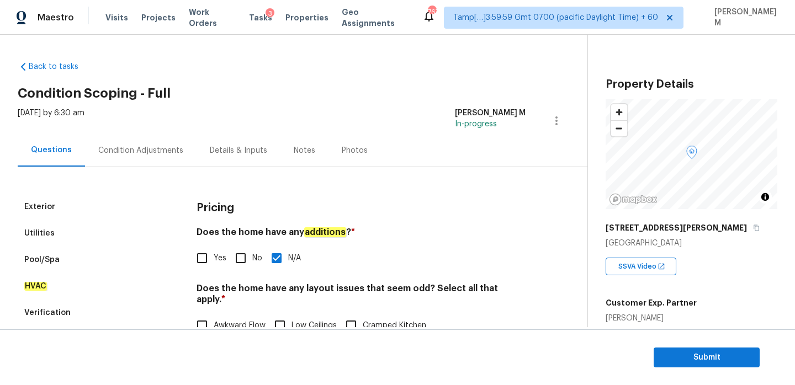
click at [134, 147] on div "Condition Adjustments" at bounding box center [140, 150] width 85 height 11
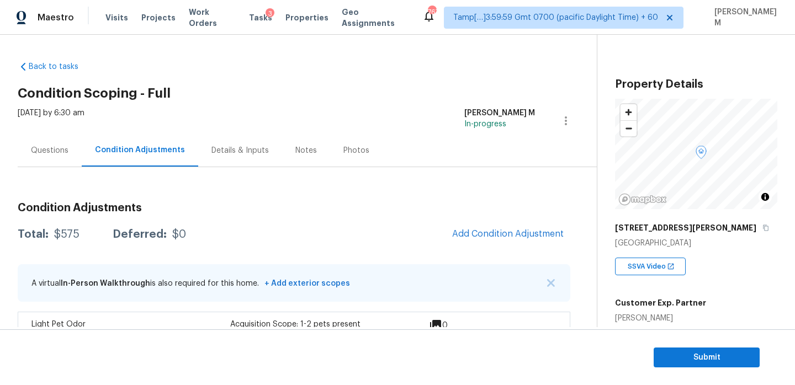
click at [56, 146] on div "Questions" at bounding box center [50, 150] width 38 height 11
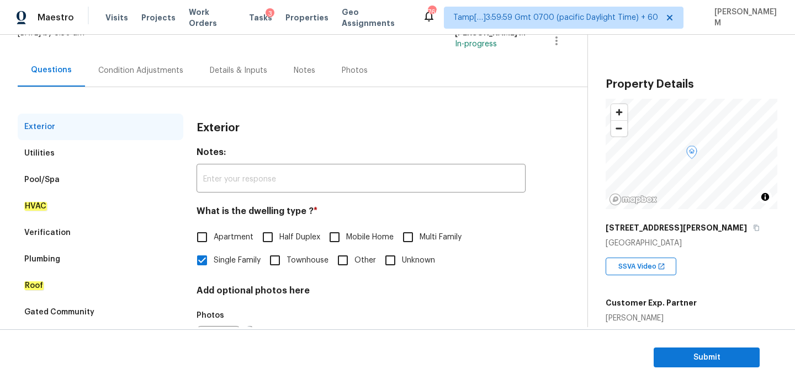
scroll to position [146, 0]
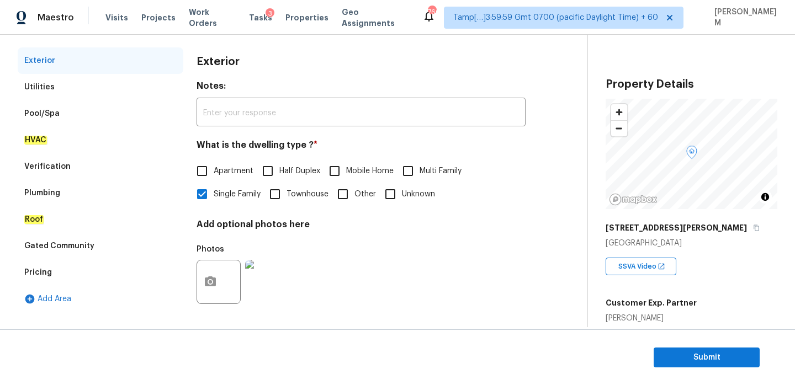
click at [61, 79] on div "Utilities" at bounding box center [101, 87] width 166 height 26
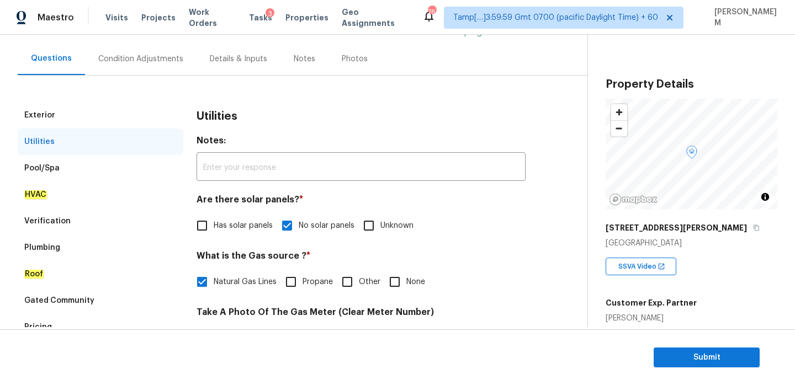
scroll to position [31, 0]
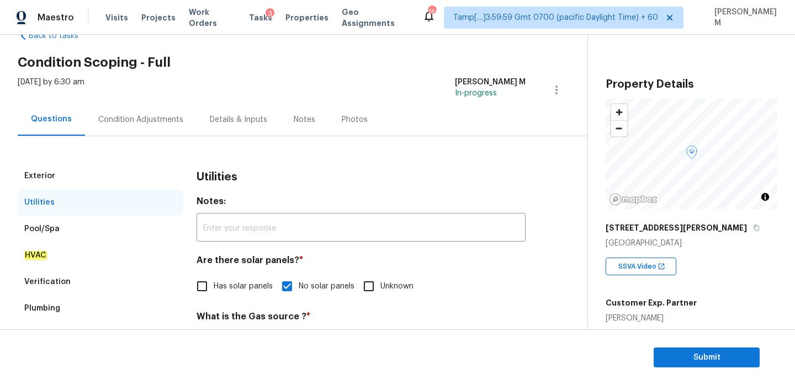
click at [126, 119] on div "Condition Adjustments" at bounding box center [140, 119] width 85 height 11
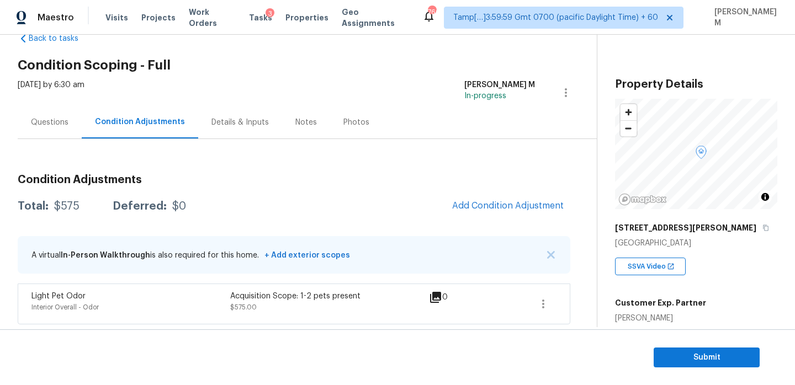
scroll to position [29, 0]
click at [485, 208] on span "Add Condition Adjustment" at bounding box center [507, 205] width 111 height 10
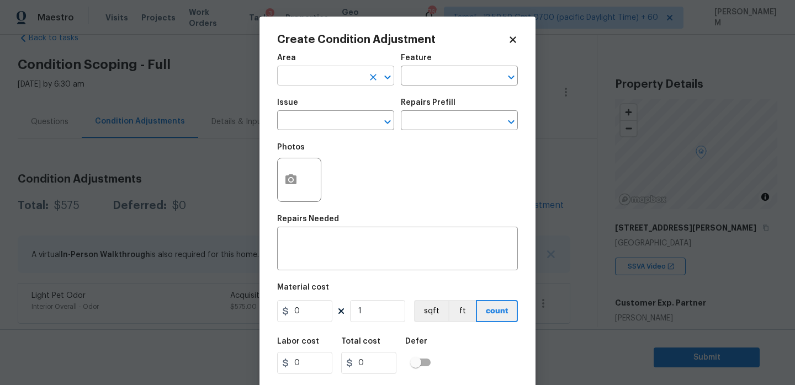
click at [344, 83] on input "text" at bounding box center [320, 76] width 86 height 17
type input "f"
click at [345, 121] on li "Interior Overall" at bounding box center [335, 120] width 117 height 18
type input "Interior Overall"
click at [445, 78] on input "text" at bounding box center [444, 76] width 86 height 17
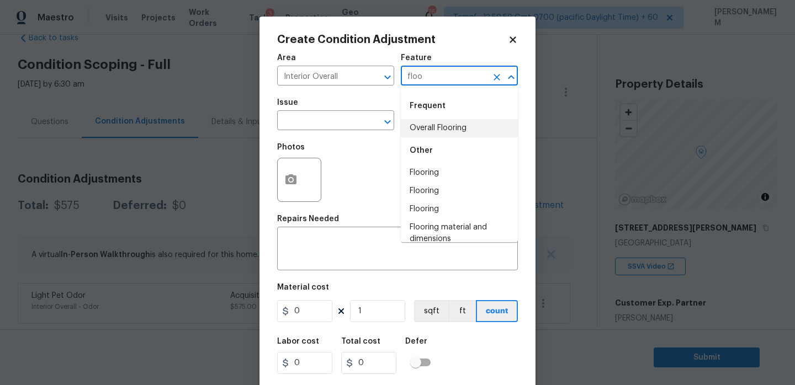
click at [433, 135] on li "Overall Flooring" at bounding box center [459, 128] width 117 height 18
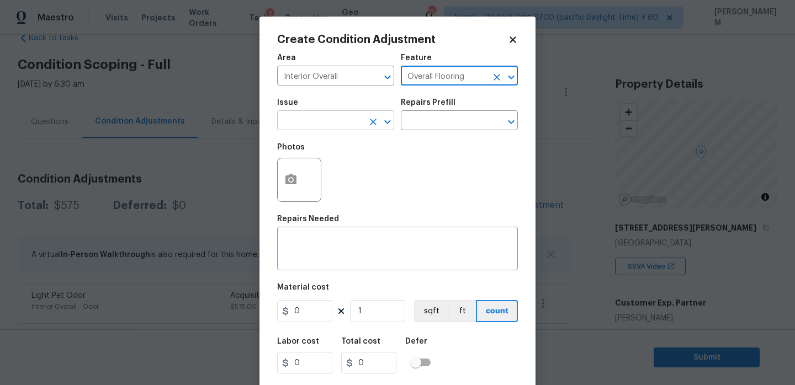
type input "Overall Flooring"
click at [319, 125] on input "text" at bounding box center [320, 121] width 86 height 17
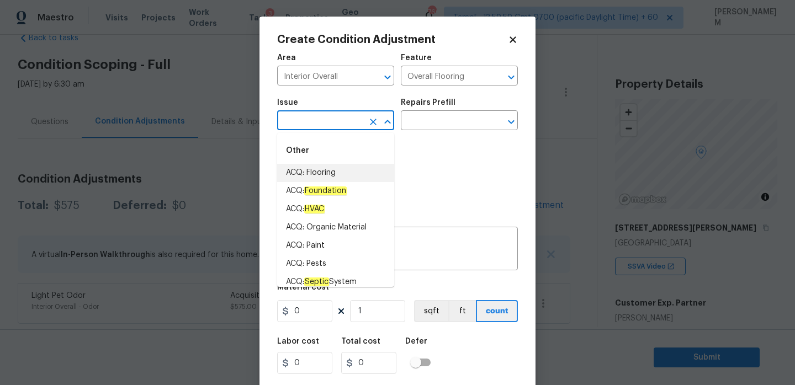
click at [330, 173] on li "ACQ: Flooring" at bounding box center [335, 173] width 117 height 18
type input "ACQ: Flooring"
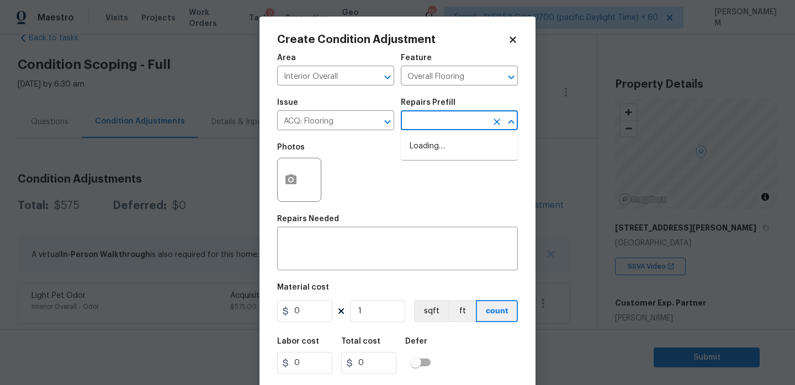
click at [455, 128] on input "text" at bounding box center [444, 121] width 86 height 17
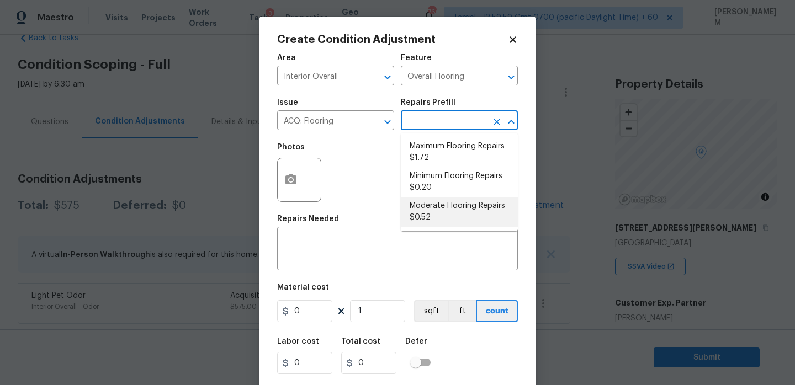
click at [459, 211] on li "Moderate Flooring Repairs $0.52" at bounding box center [459, 212] width 117 height 30
type input "Acquisition"
type textarea "Acquisition Scope: Moderate flooring repairs"
type input "0.52"
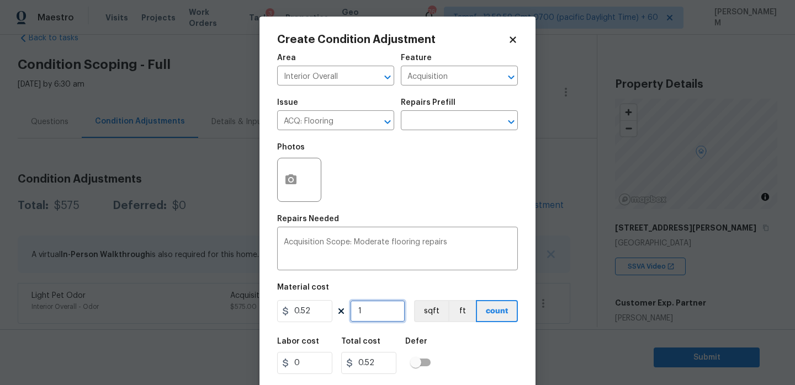
click at [379, 314] on input "1" at bounding box center [377, 311] width 55 height 22
paste input "2786"
type input "2786"
type input "1448.72"
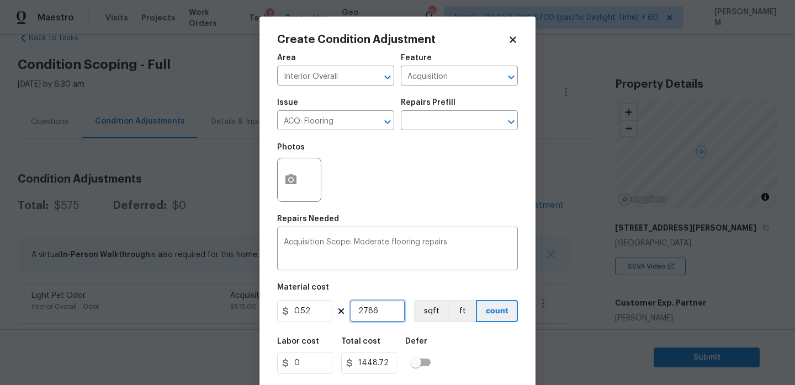
scroll to position [27, 0]
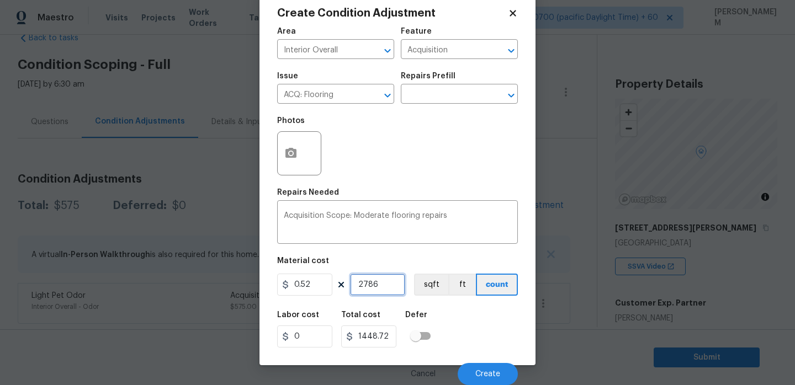
type input "2786"
click at [294, 157] on icon "button" at bounding box center [290, 153] width 11 height 10
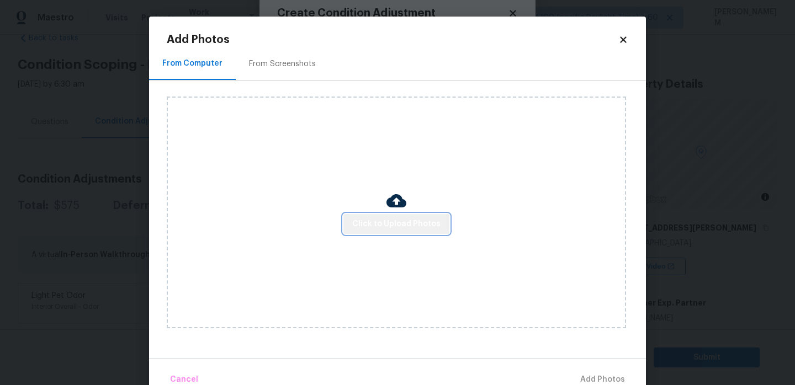
click at [419, 227] on span "Click to Upload Photos" at bounding box center [396, 224] width 88 height 14
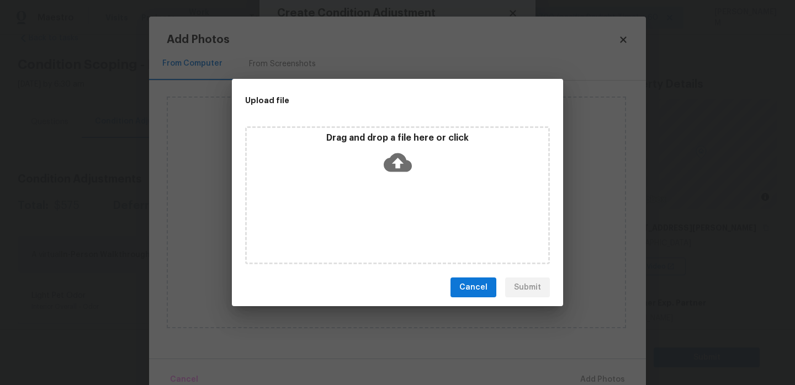
click at [388, 162] on icon at bounding box center [398, 162] width 28 height 19
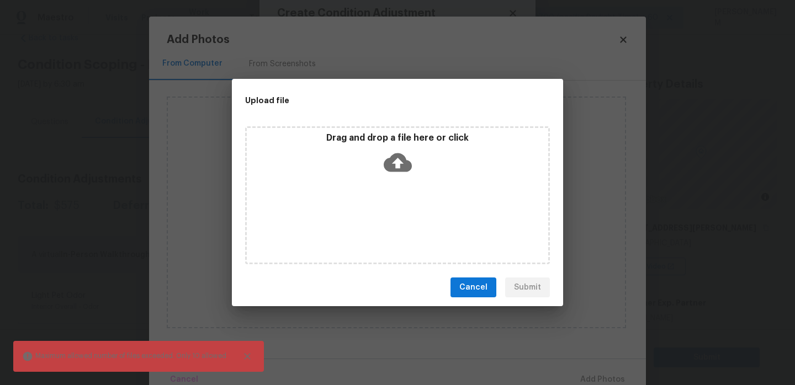
click at [399, 163] on icon at bounding box center [398, 162] width 28 height 28
